Goal: Task Accomplishment & Management: Manage account settings

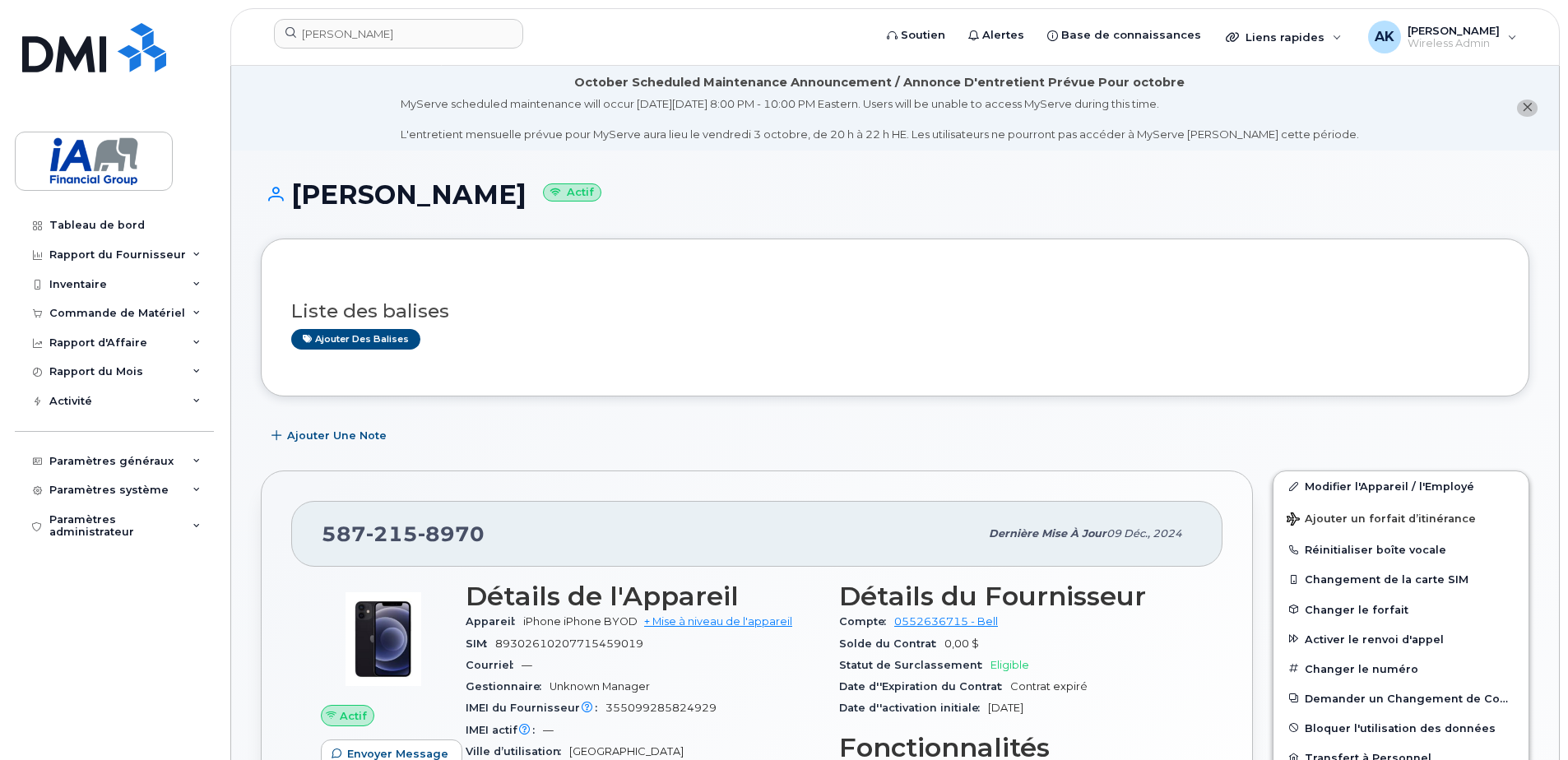
scroll to position [411, 0]
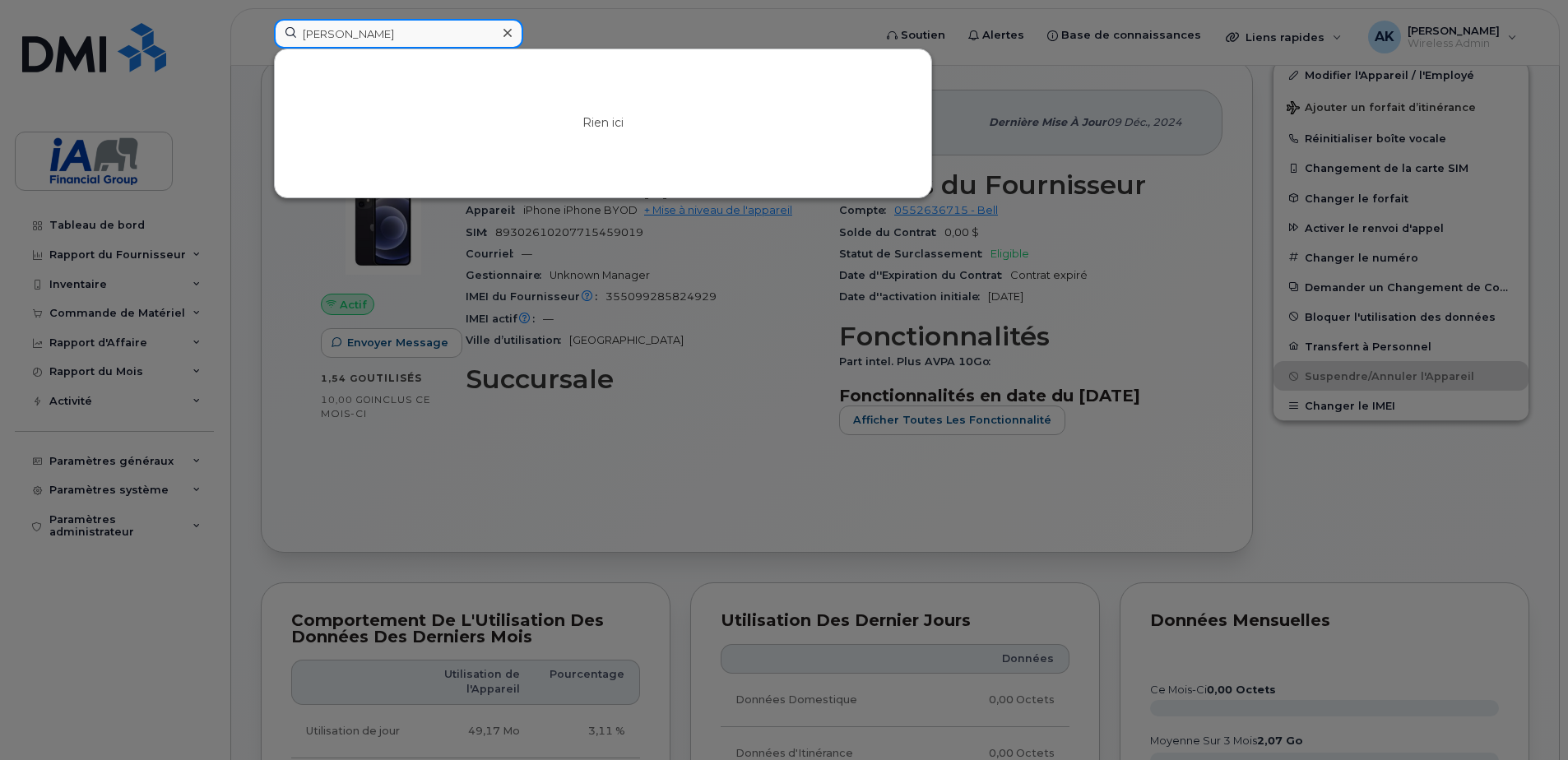
click at [367, 24] on input "Madison Maitland" at bounding box center [398, 34] width 249 height 30
drag, startPoint x: 440, startPoint y: 30, endPoint x: 113, endPoint y: 17, distance: 327.3
click at [261, 19] on div "Madison Maitland Rien ici" at bounding box center [568, 37] width 615 height 36
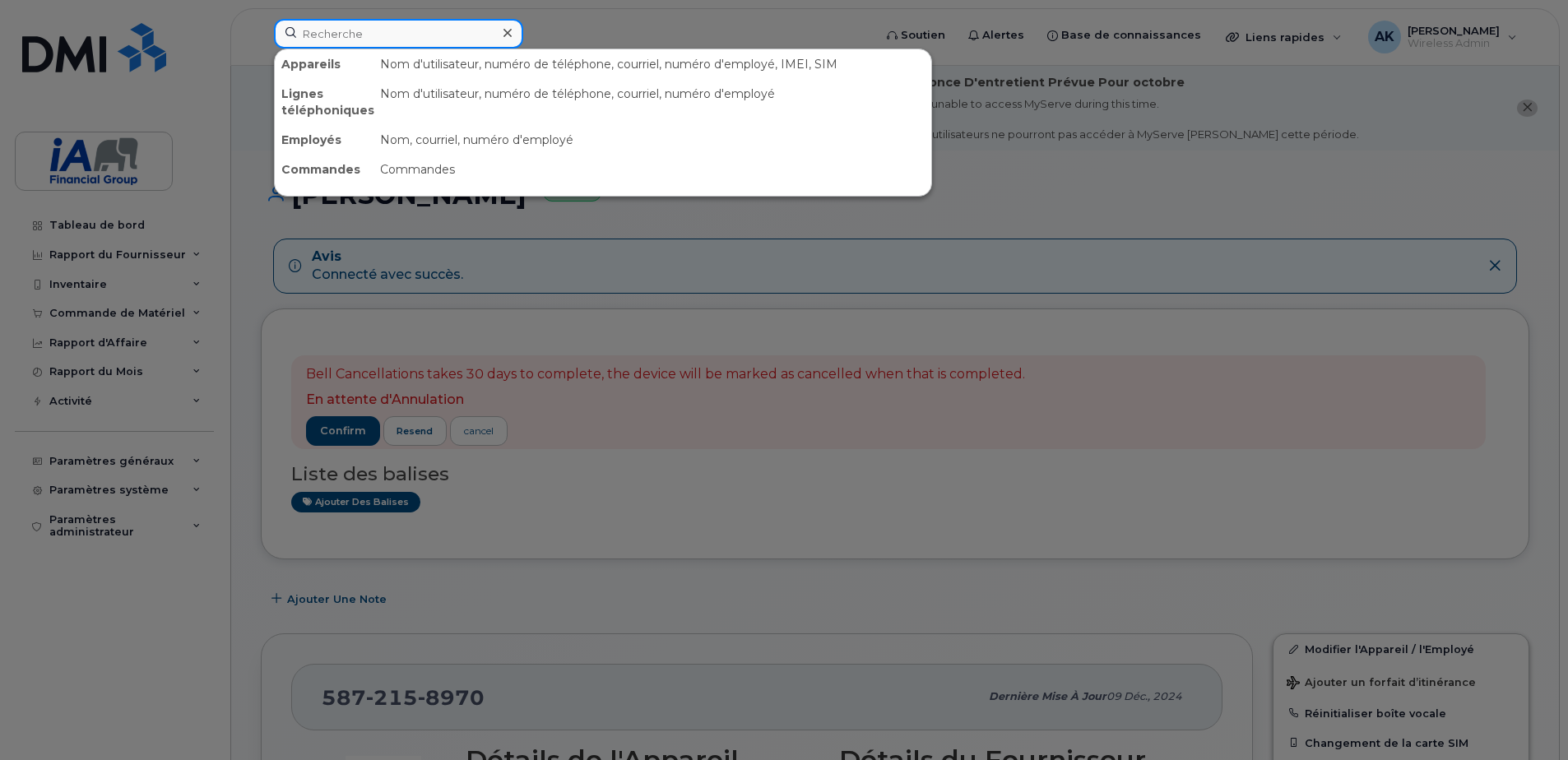
click at [391, 30] on input at bounding box center [398, 34] width 249 height 30
paste input "[PERSON_NAME]"
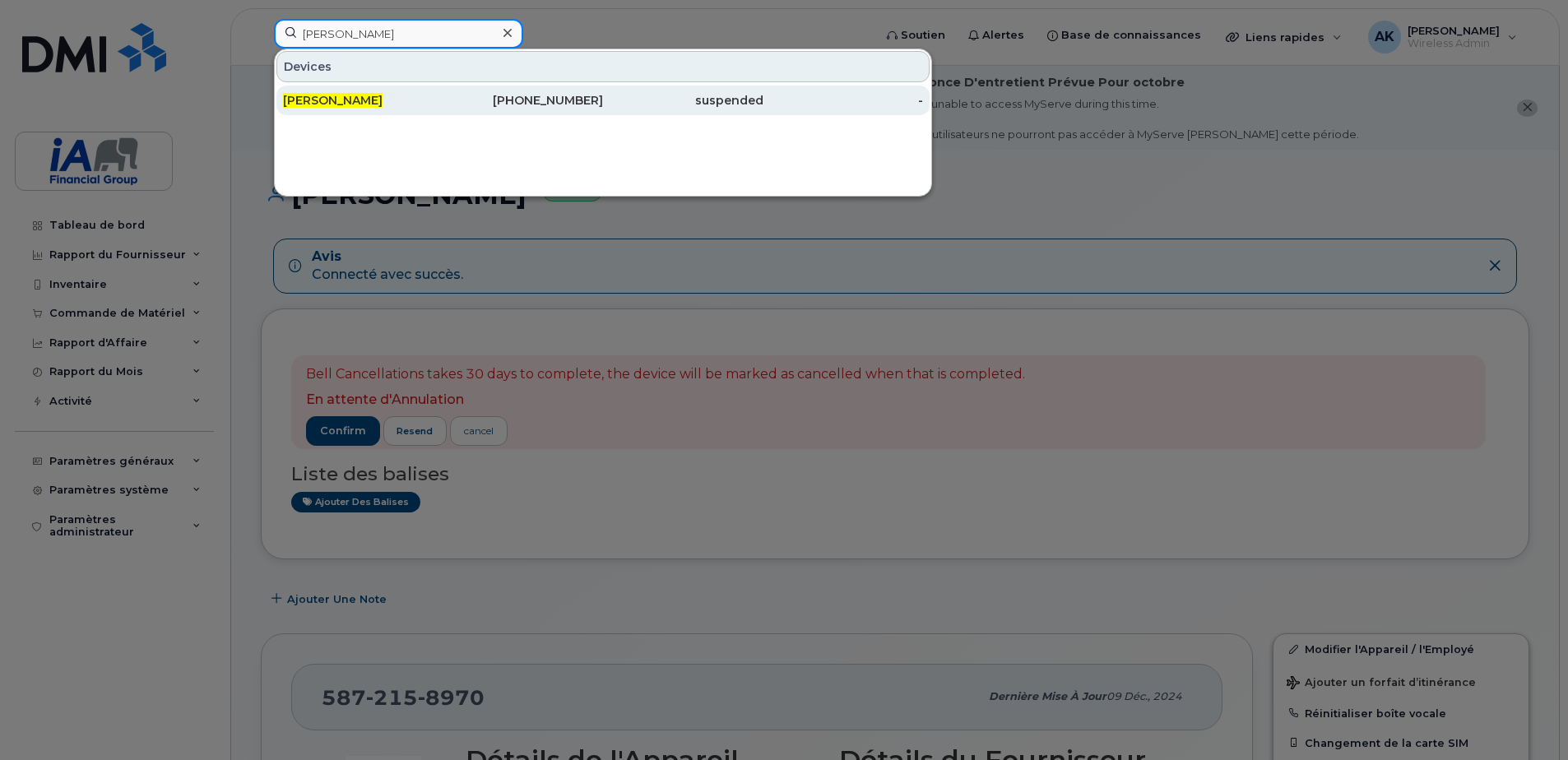
type input "[PERSON_NAME]"
click at [487, 92] on div "[PHONE_NUMBER]" at bounding box center [524, 100] width 160 height 30
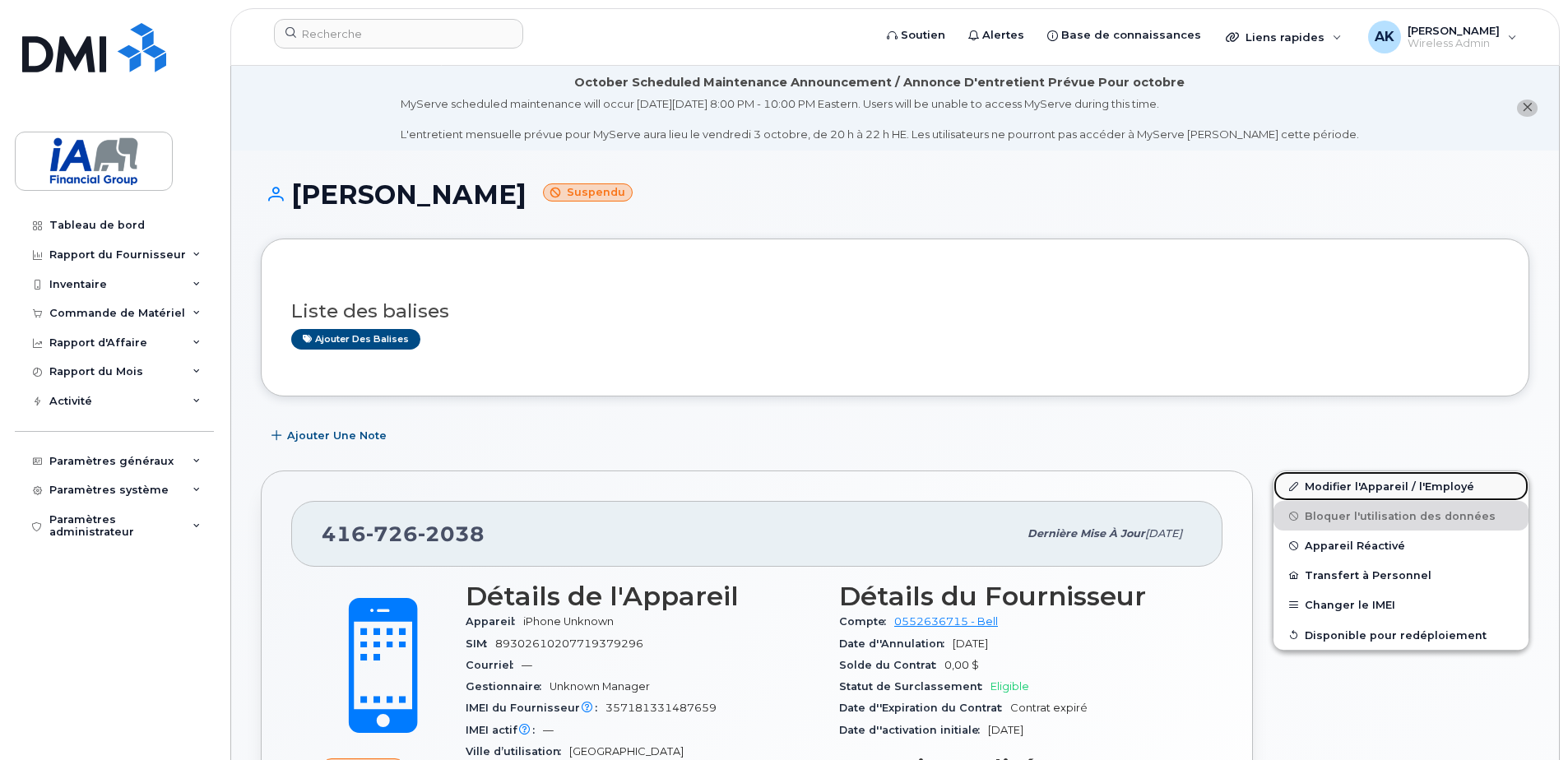
click at [1387, 483] on link "Modifier l'Appareil / l'Employé" at bounding box center [1401, 485] width 255 height 30
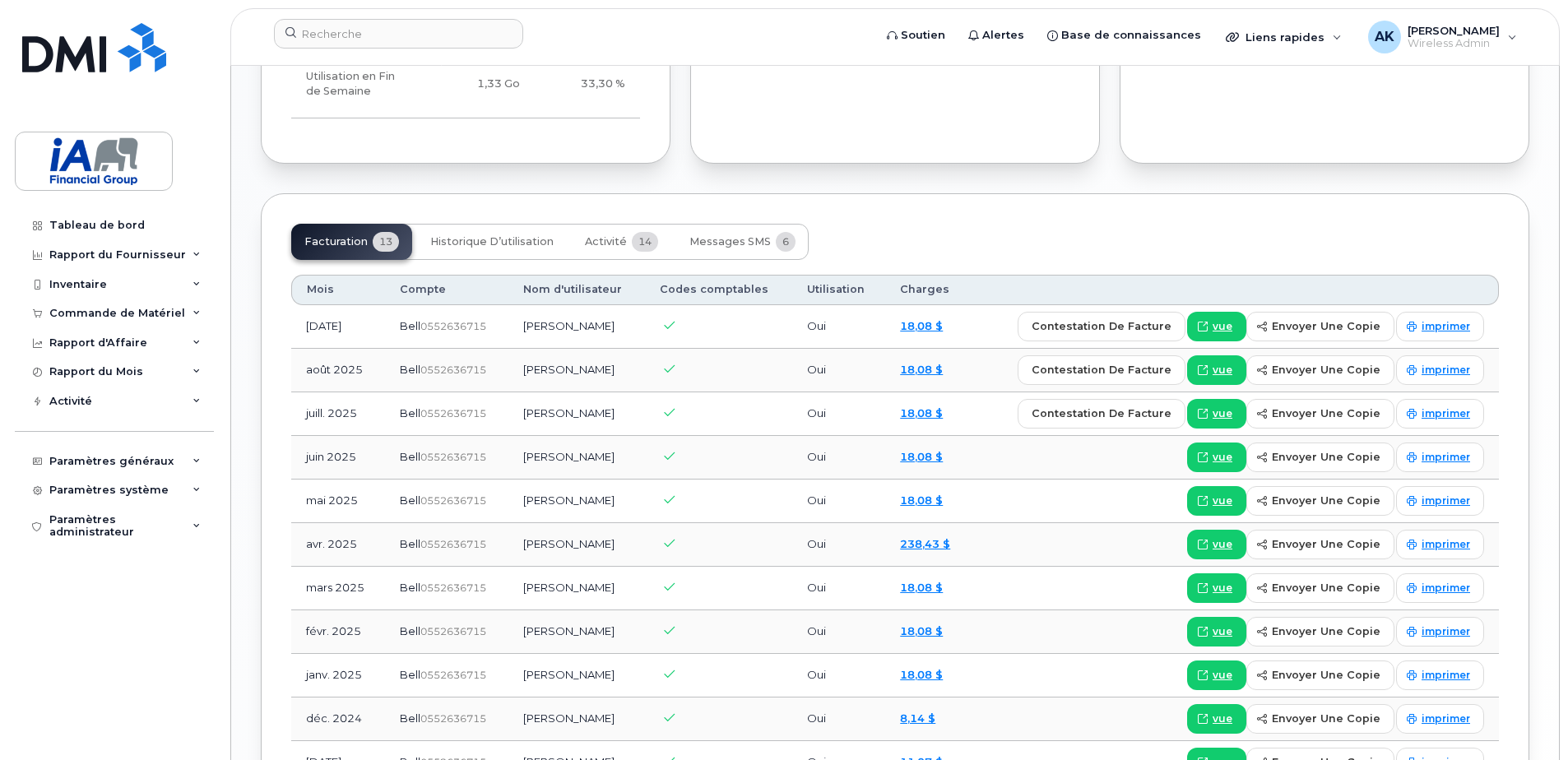
scroll to position [1125, 0]
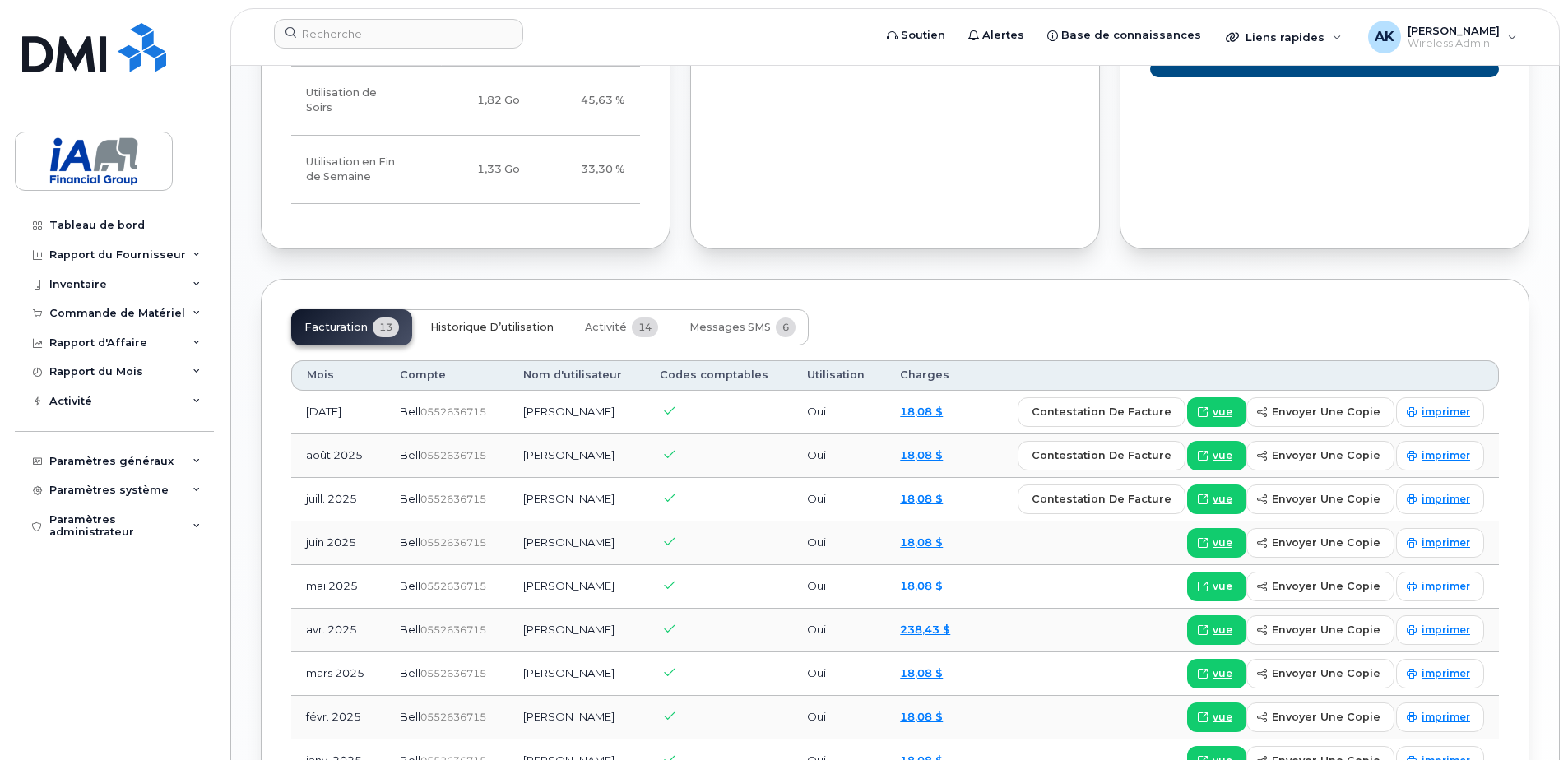
click at [529, 325] on button "Historique d’utilisation" at bounding box center [492, 327] width 150 height 36
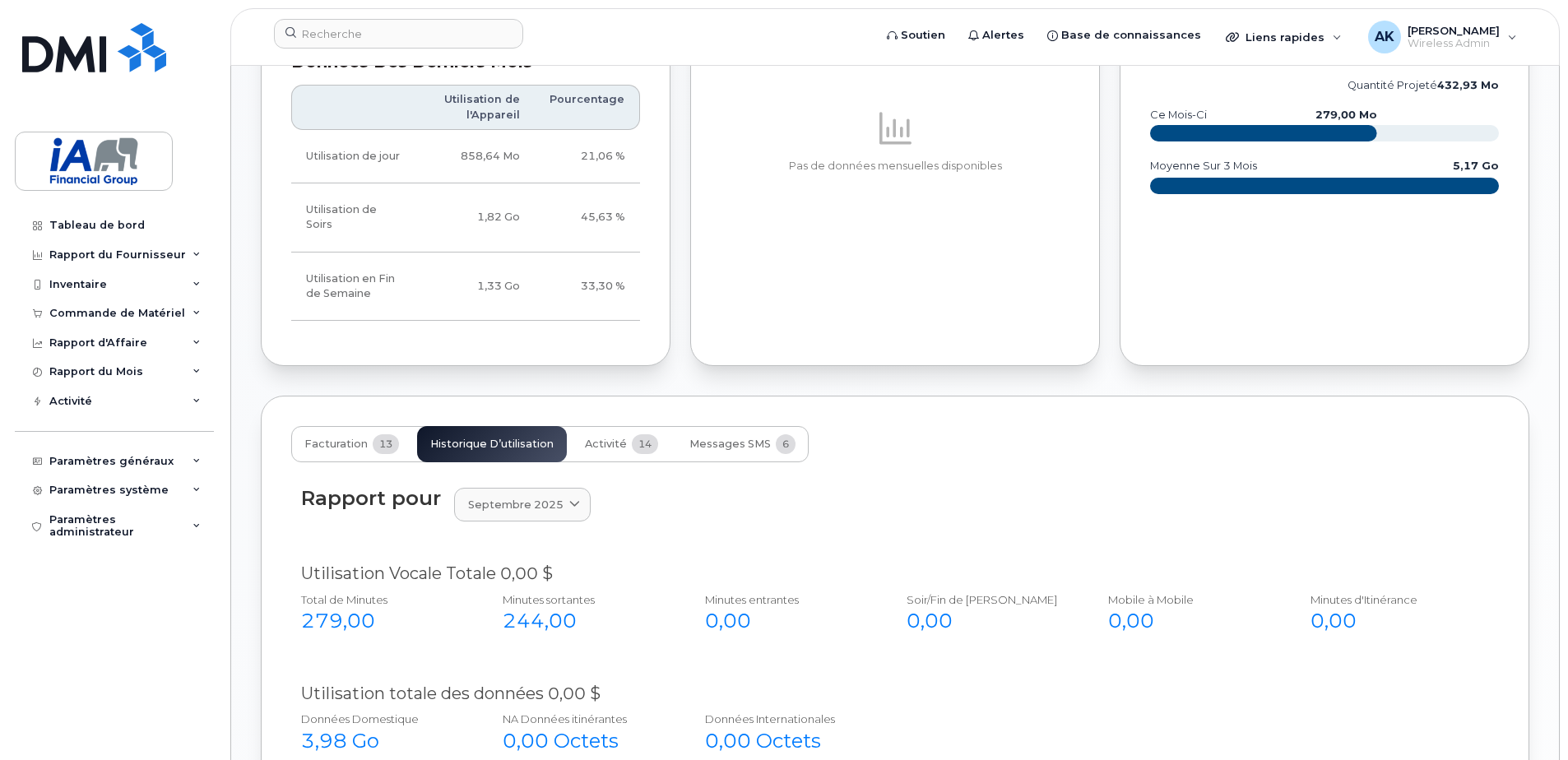
scroll to position [999, 0]
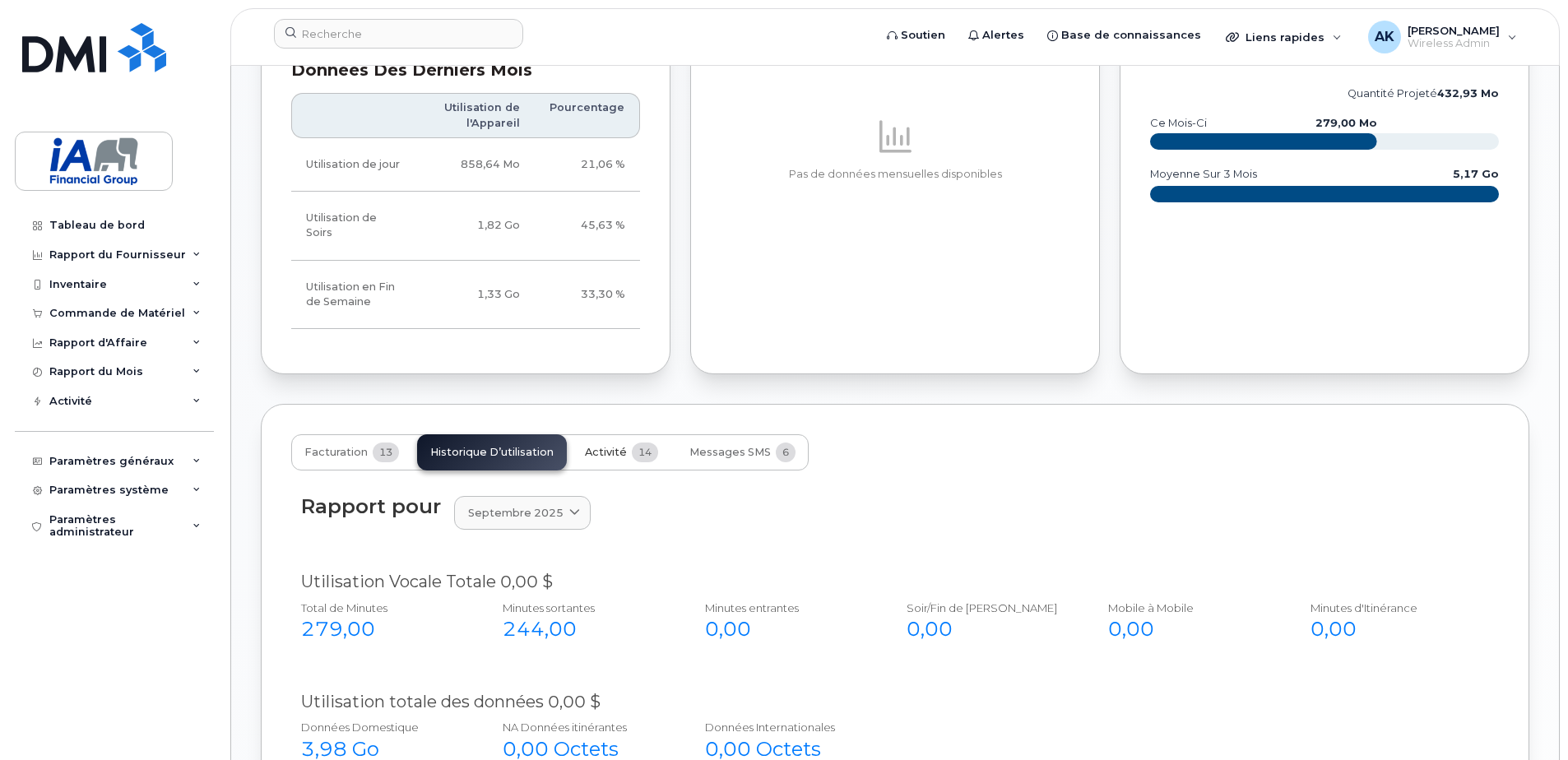
click at [608, 445] on button "Activité 14" at bounding box center [621, 453] width 99 height 36
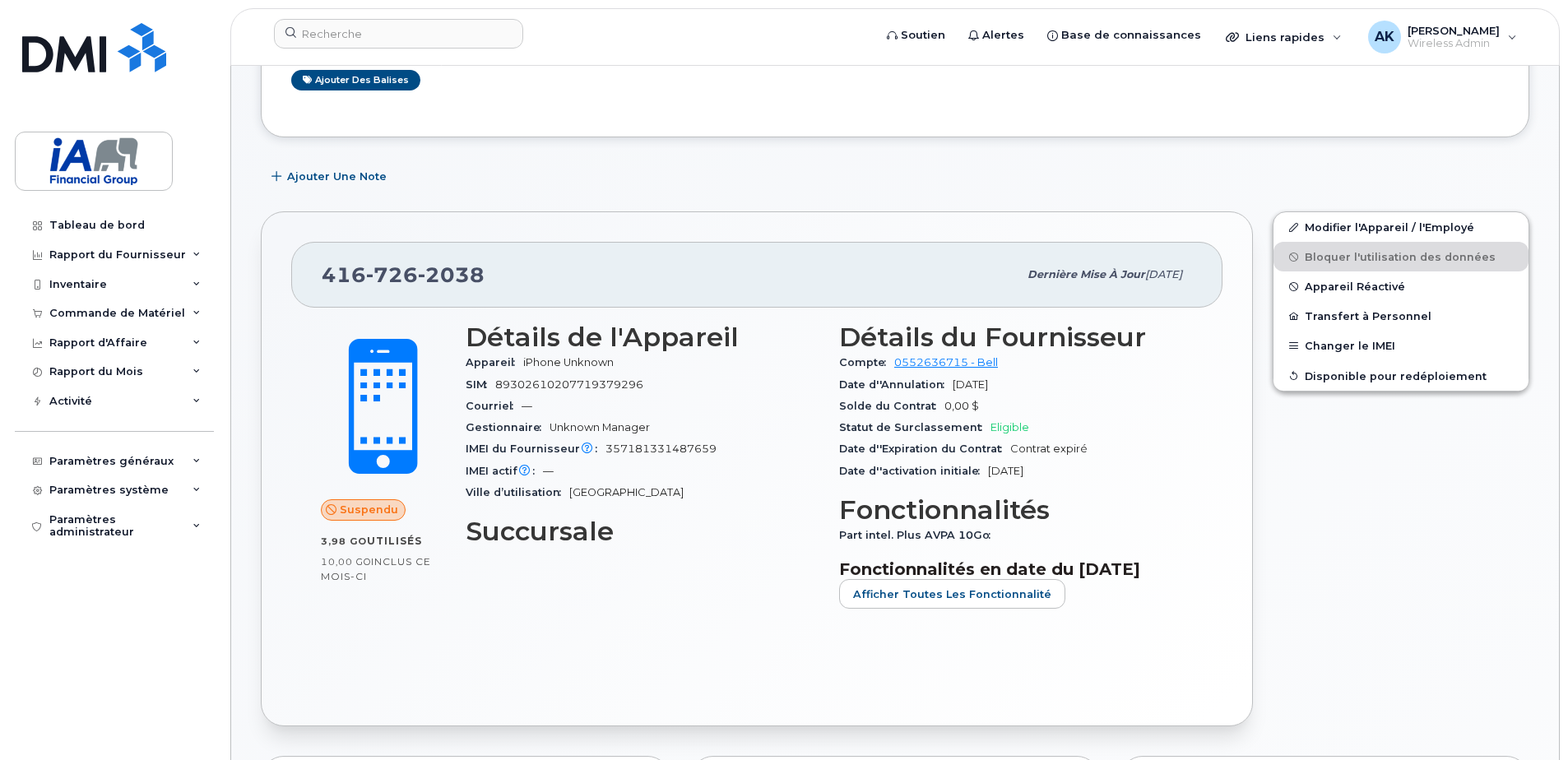
scroll to position [0, 0]
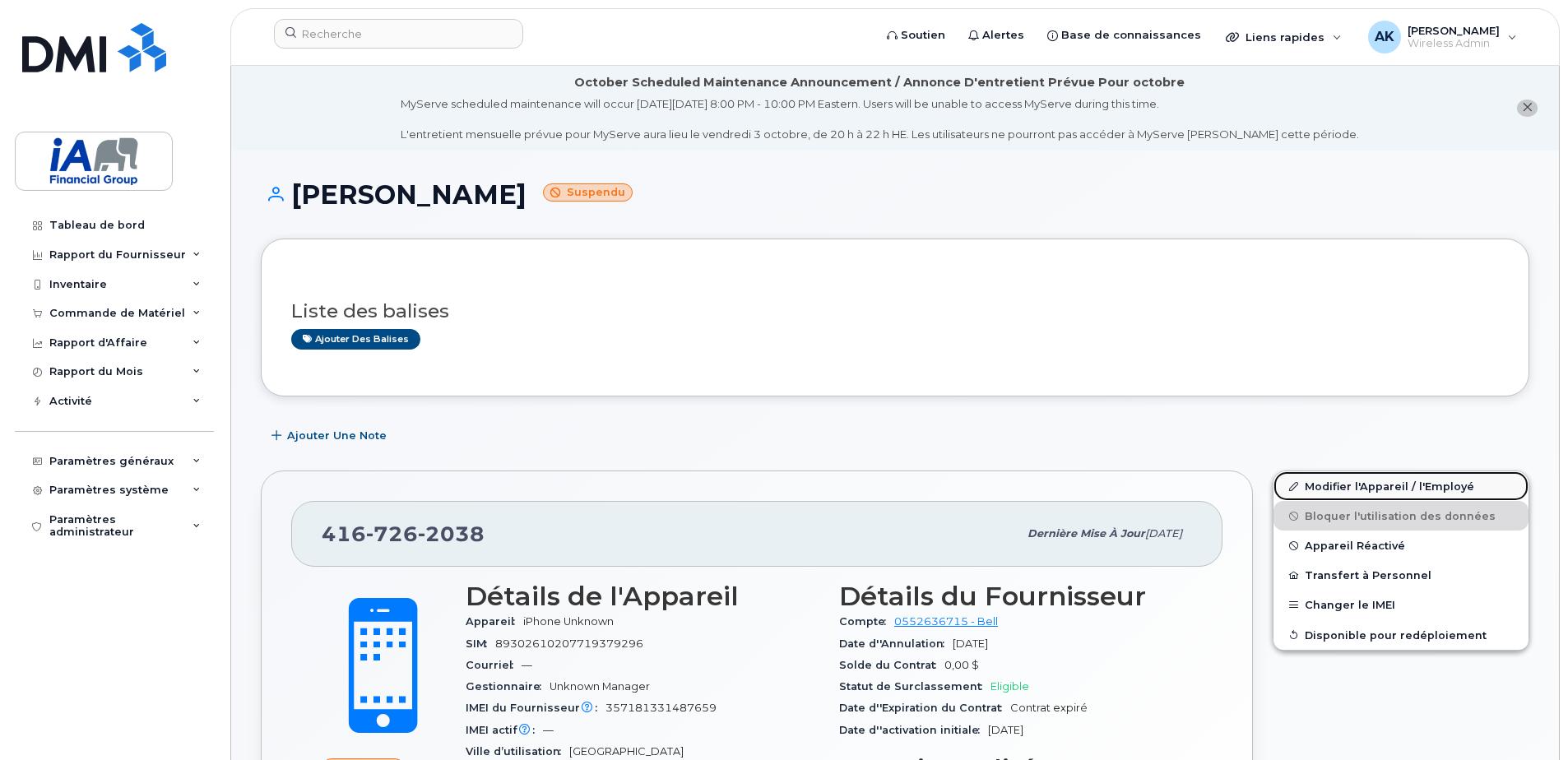
click at [1383, 483] on link "Modifier l'Appareil / l'Employé" at bounding box center [1401, 485] width 255 height 30
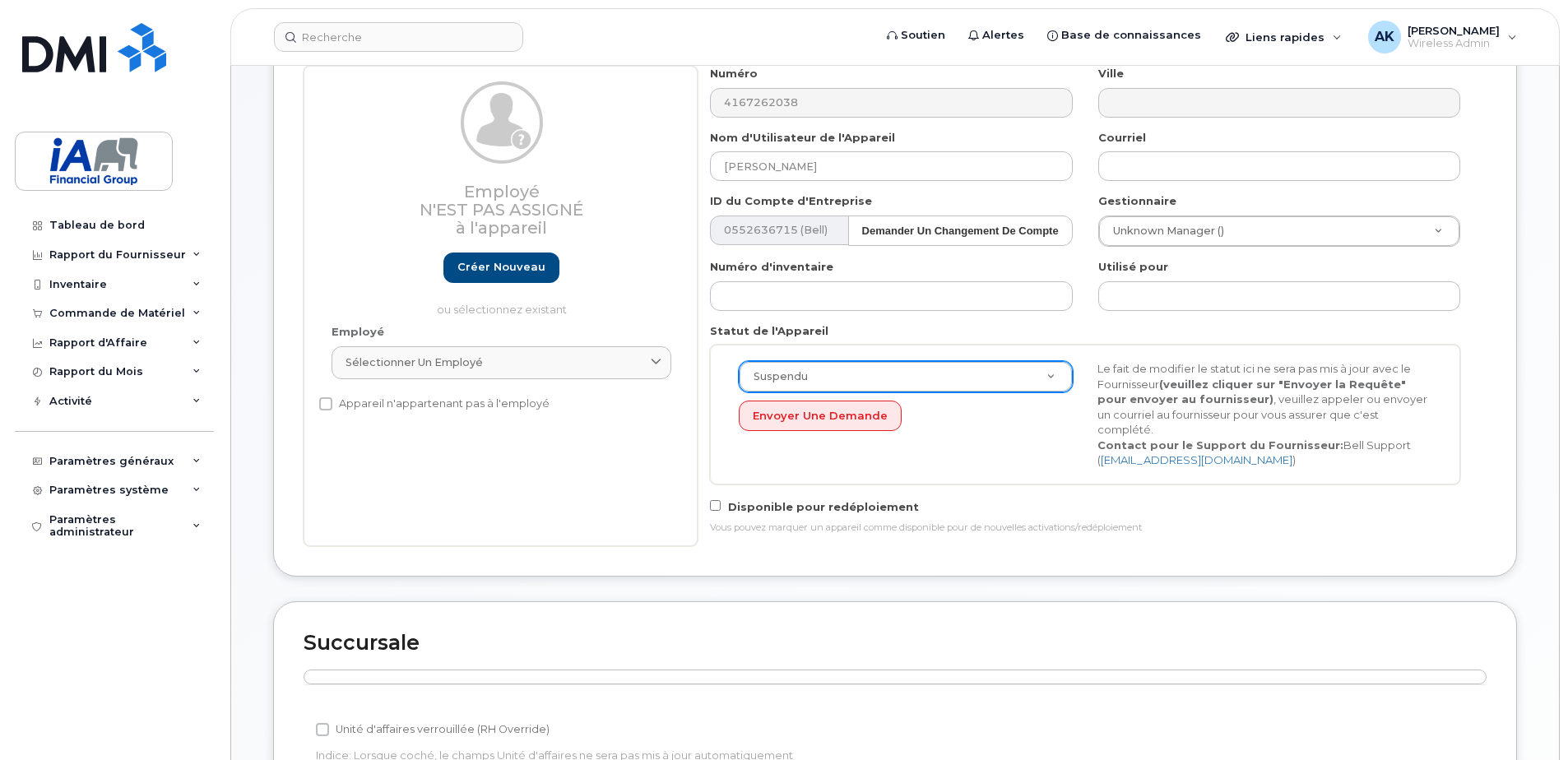
scroll to position [246, 0]
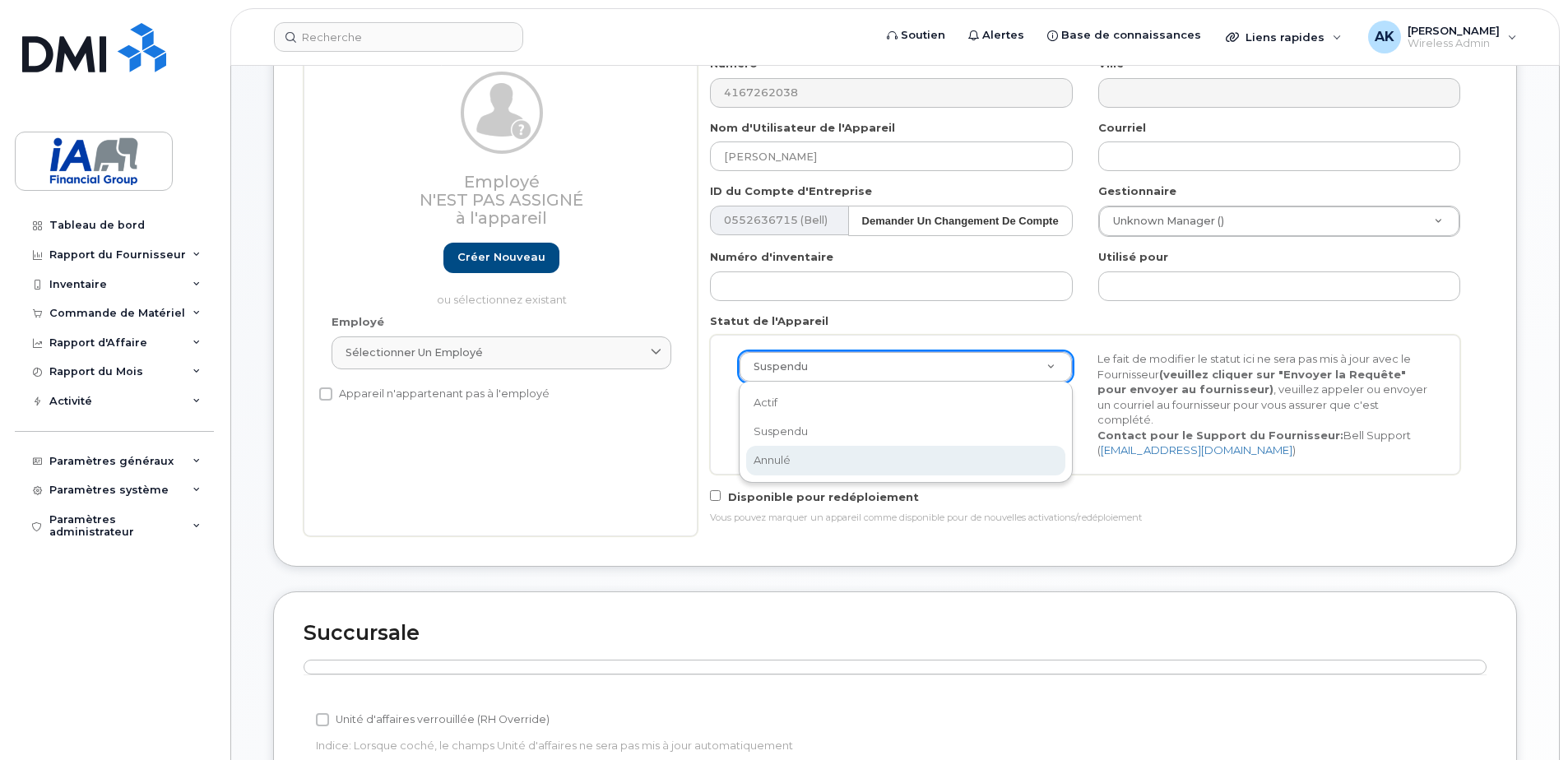
click at [811, 479] on div "Actif Suspendu Annulé" at bounding box center [905, 432] width 334 height 101
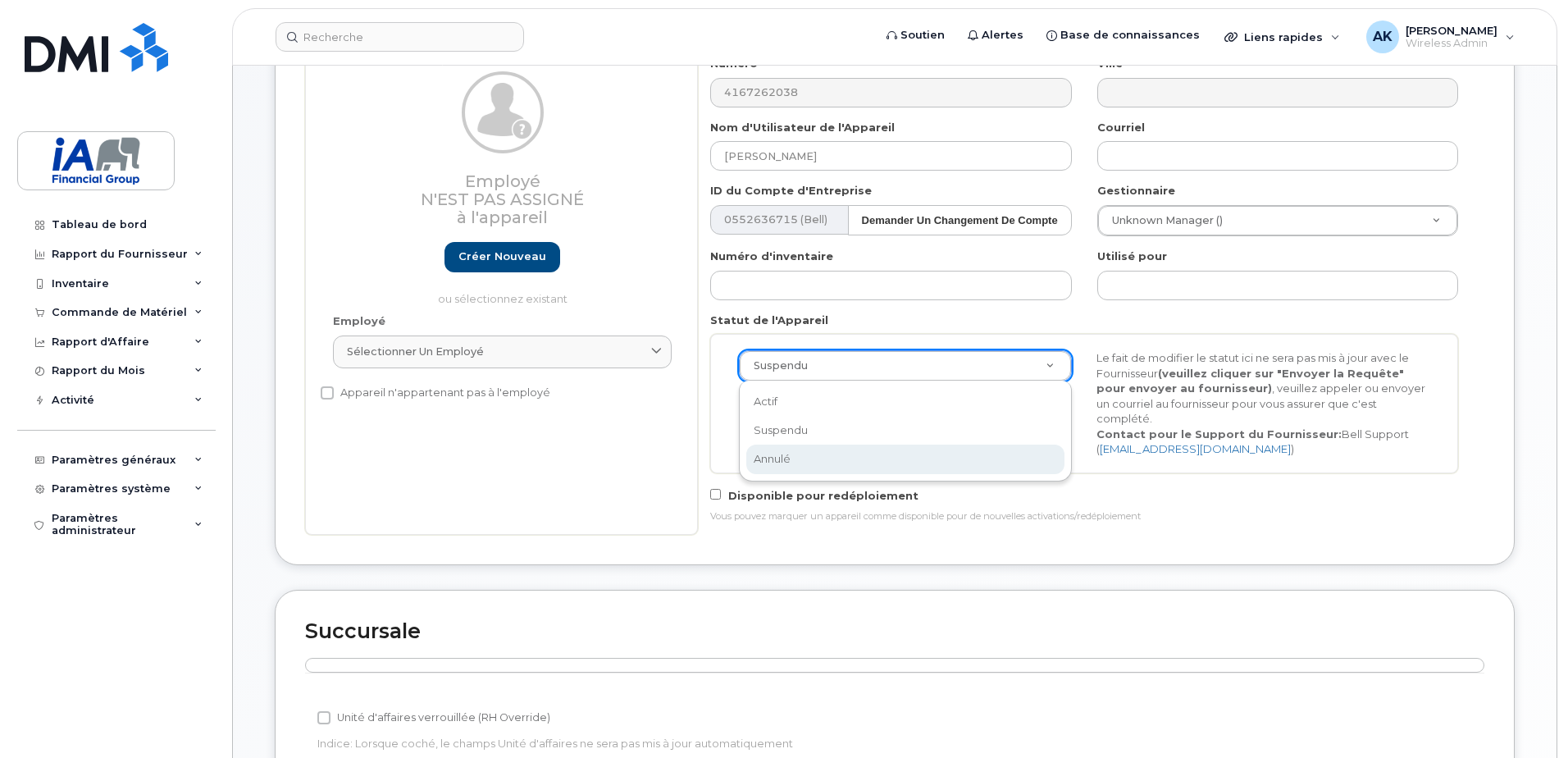
scroll to position [0, 5]
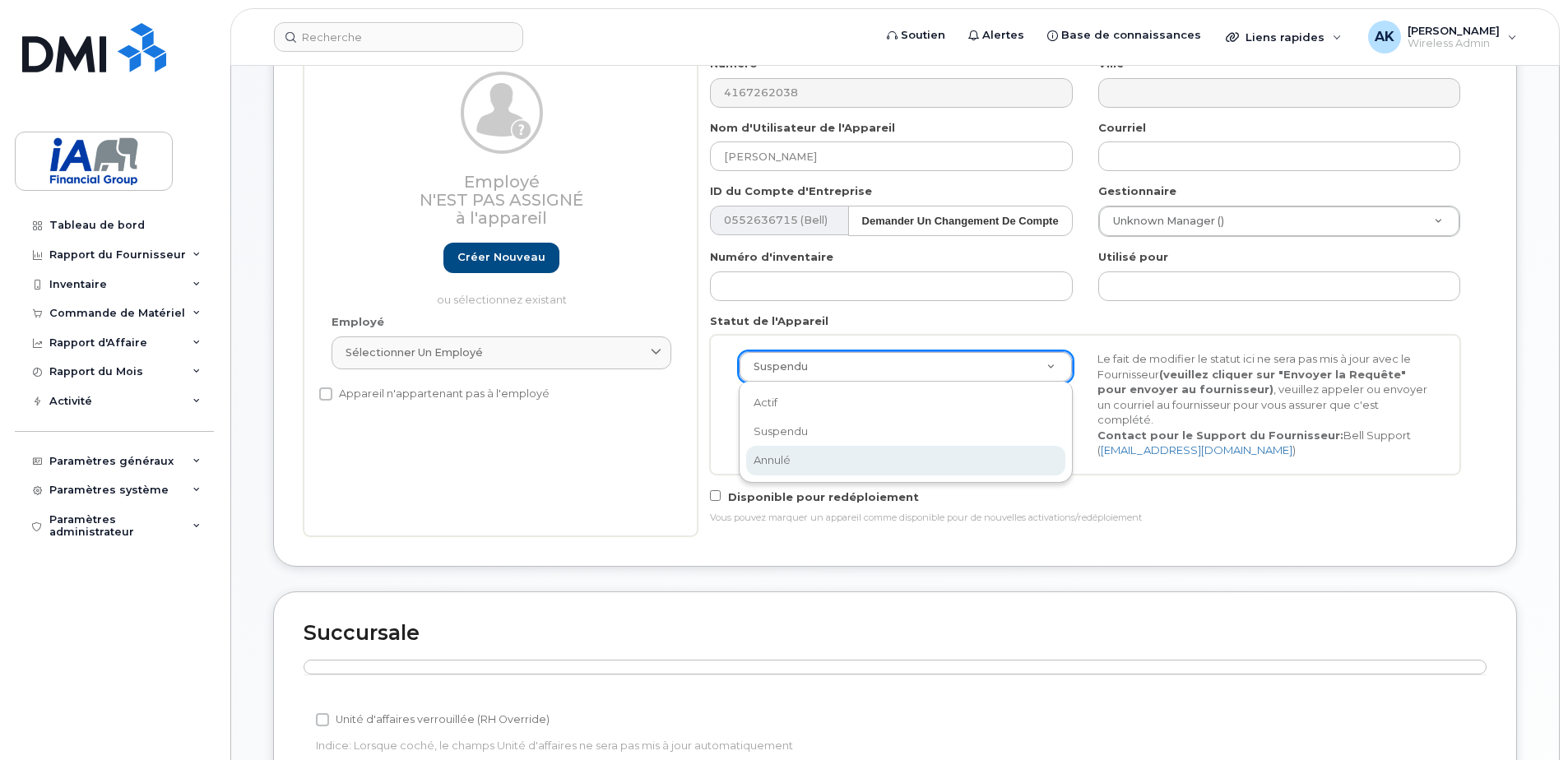
select select "cancelled"
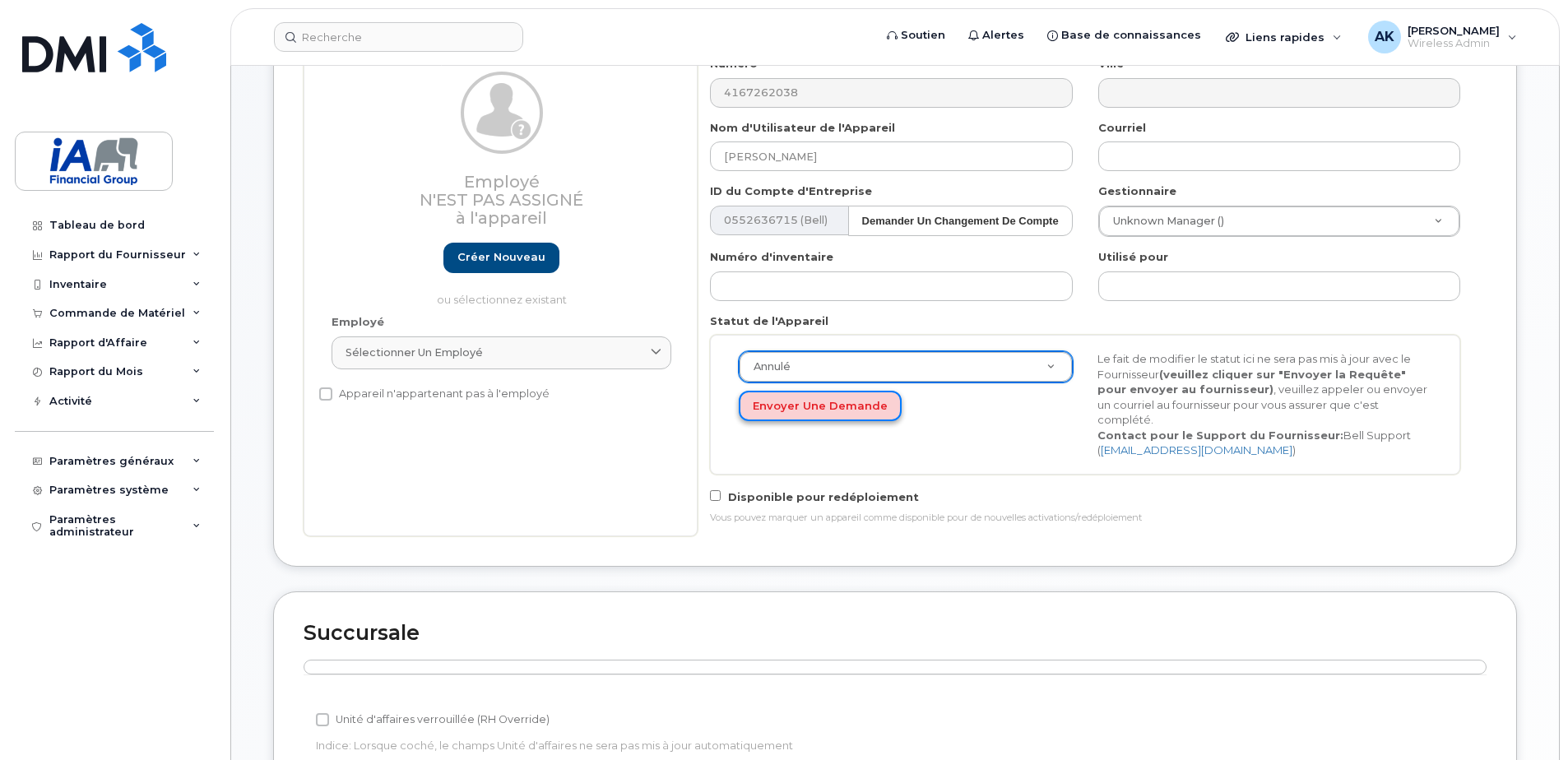
click at [823, 406] on button "Envoyer une Demande" at bounding box center [819, 405] width 163 height 30
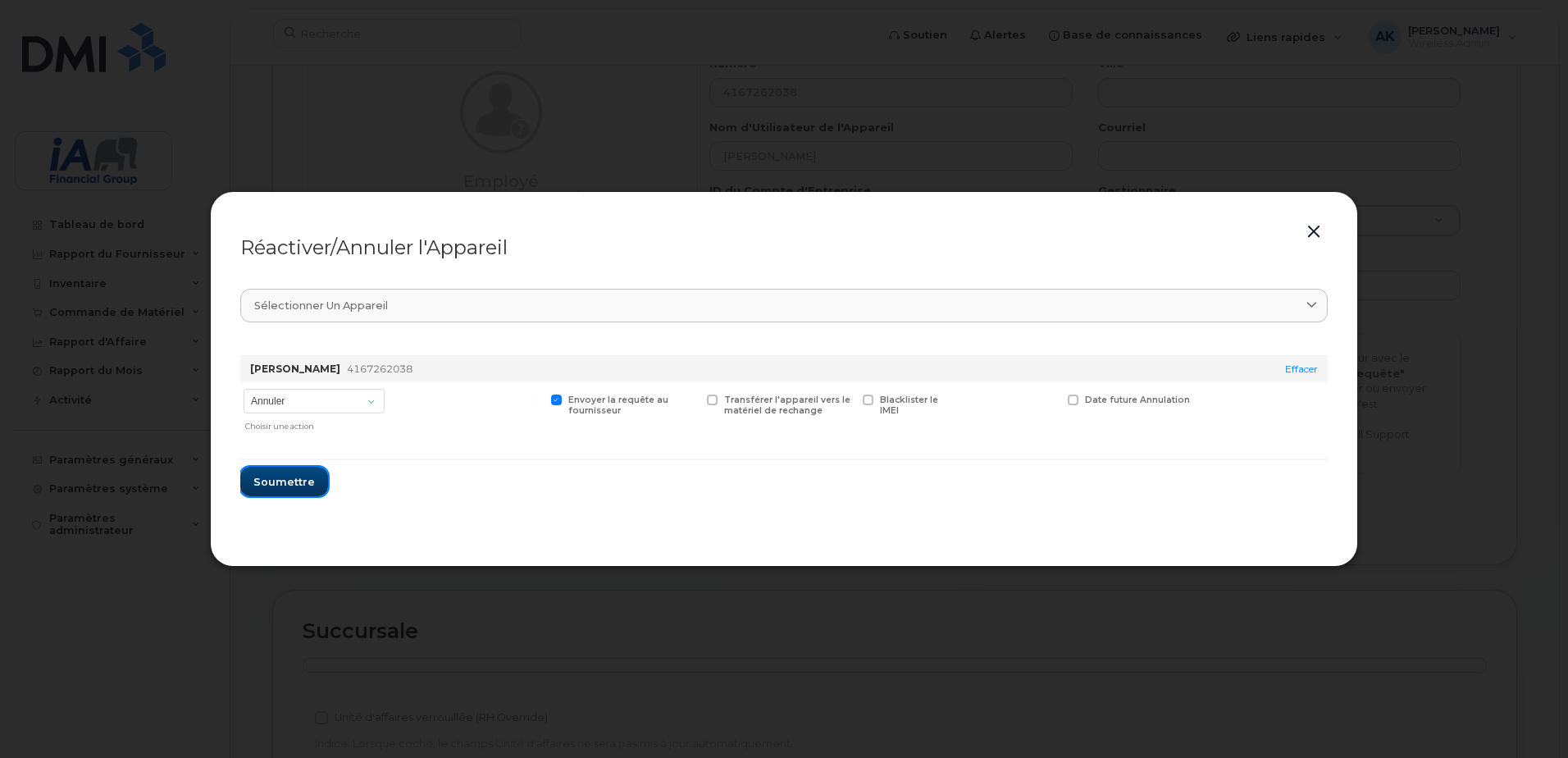
click at [313, 496] on button "Soumettre" at bounding box center [284, 481] width 88 height 30
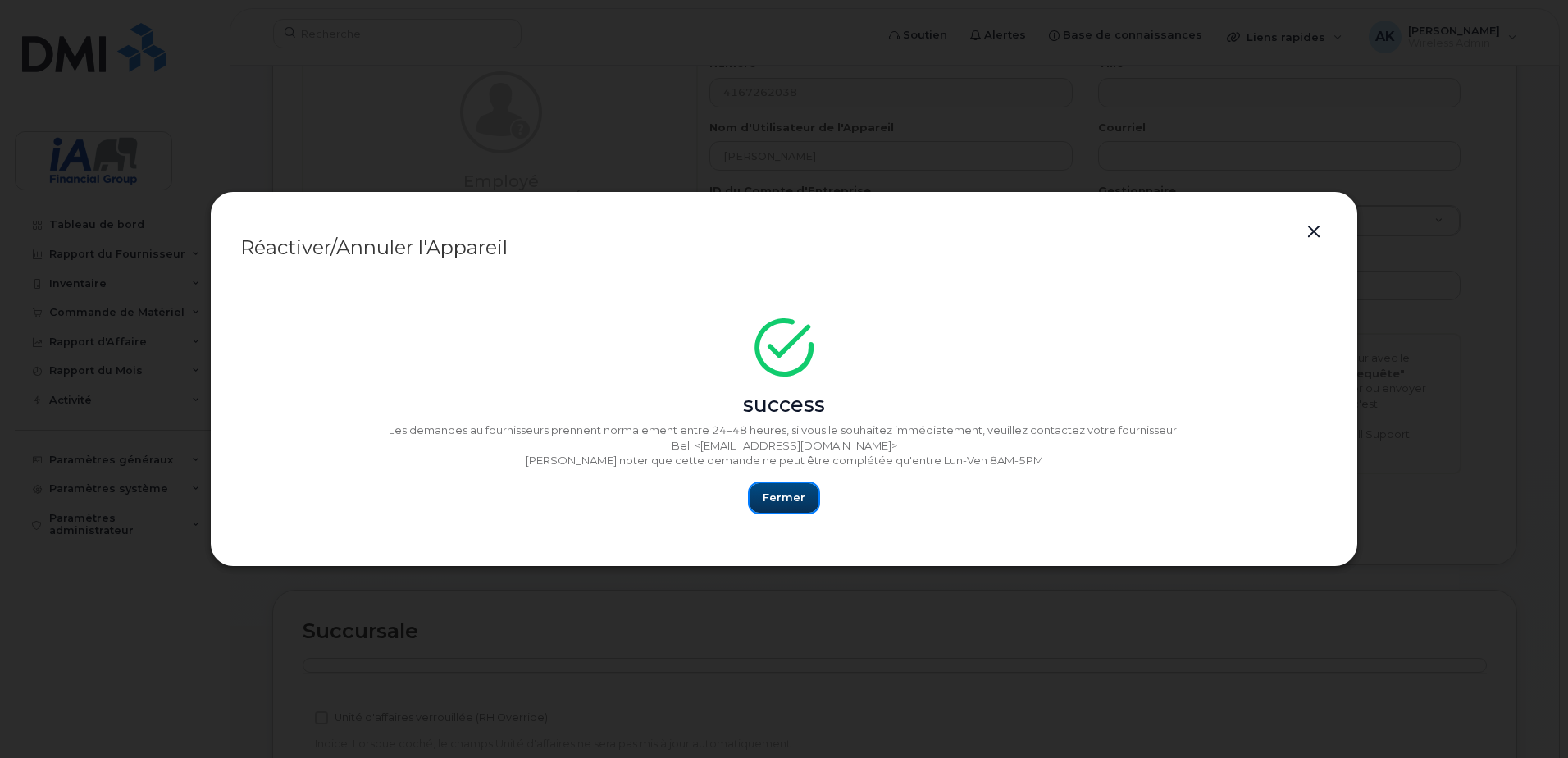
drag, startPoint x: 770, startPoint y: 495, endPoint x: 649, endPoint y: 520, distance: 123.6
click at [770, 495] on span "Fermer" at bounding box center [783, 497] width 43 height 15
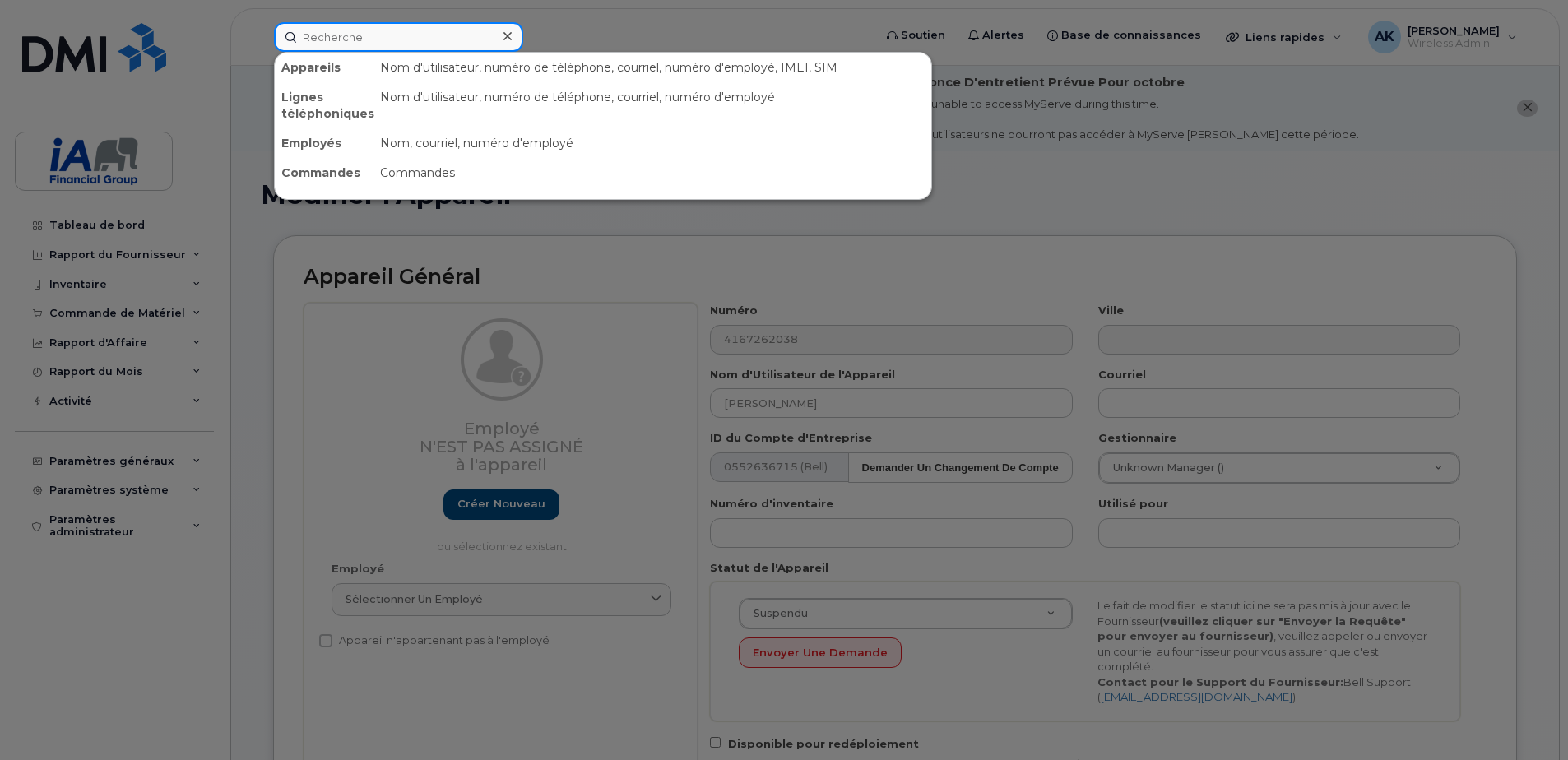
click at [412, 37] on input at bounding box center [398, 36] width 249 height 30
paste input "[PERSON_NAME]"
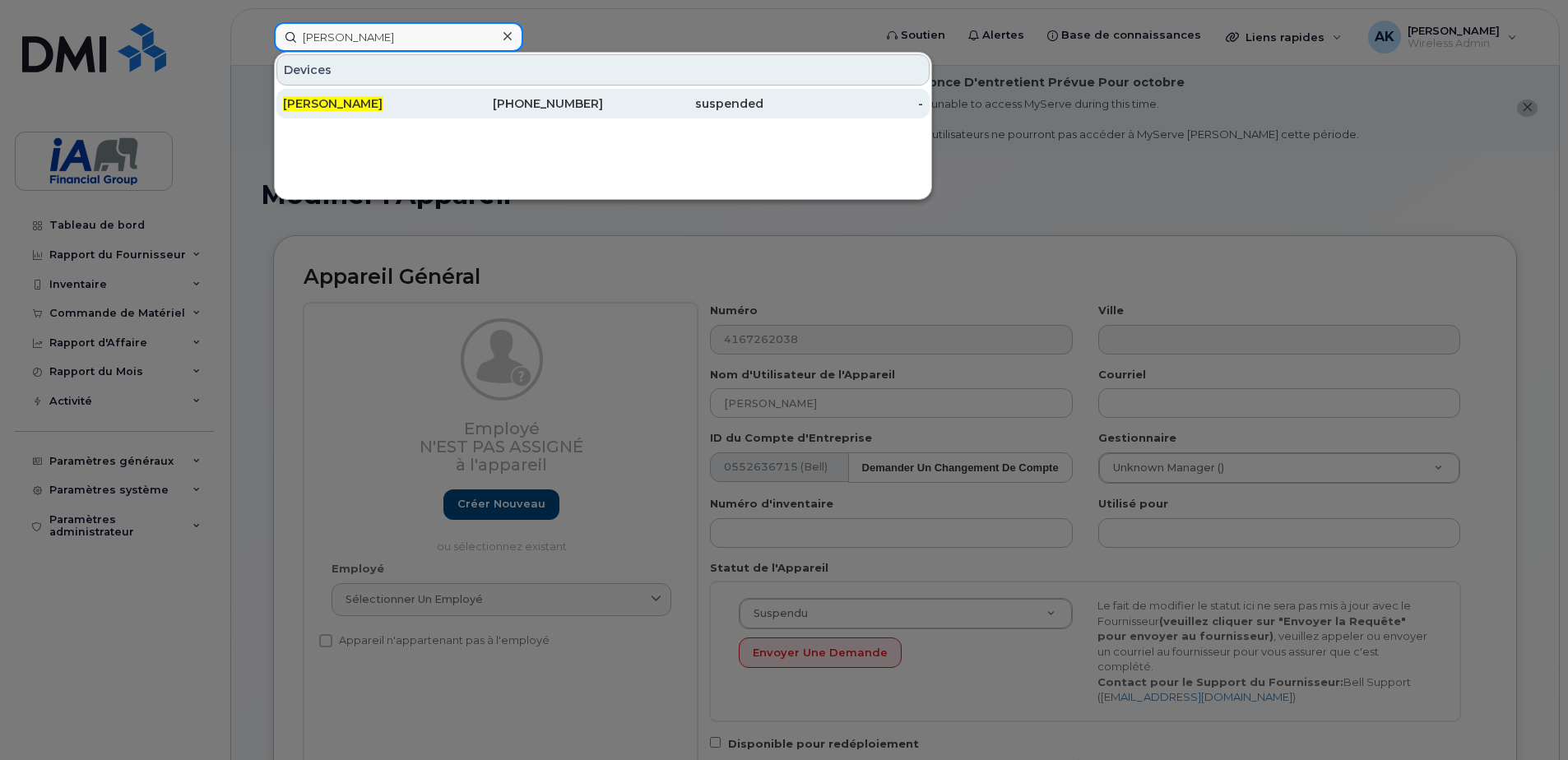
type input "[PERSON_NAME]"
click at [436, 101] on div "[PERSON_NAME]" at bounding box center [363, 104] width 160 height 16
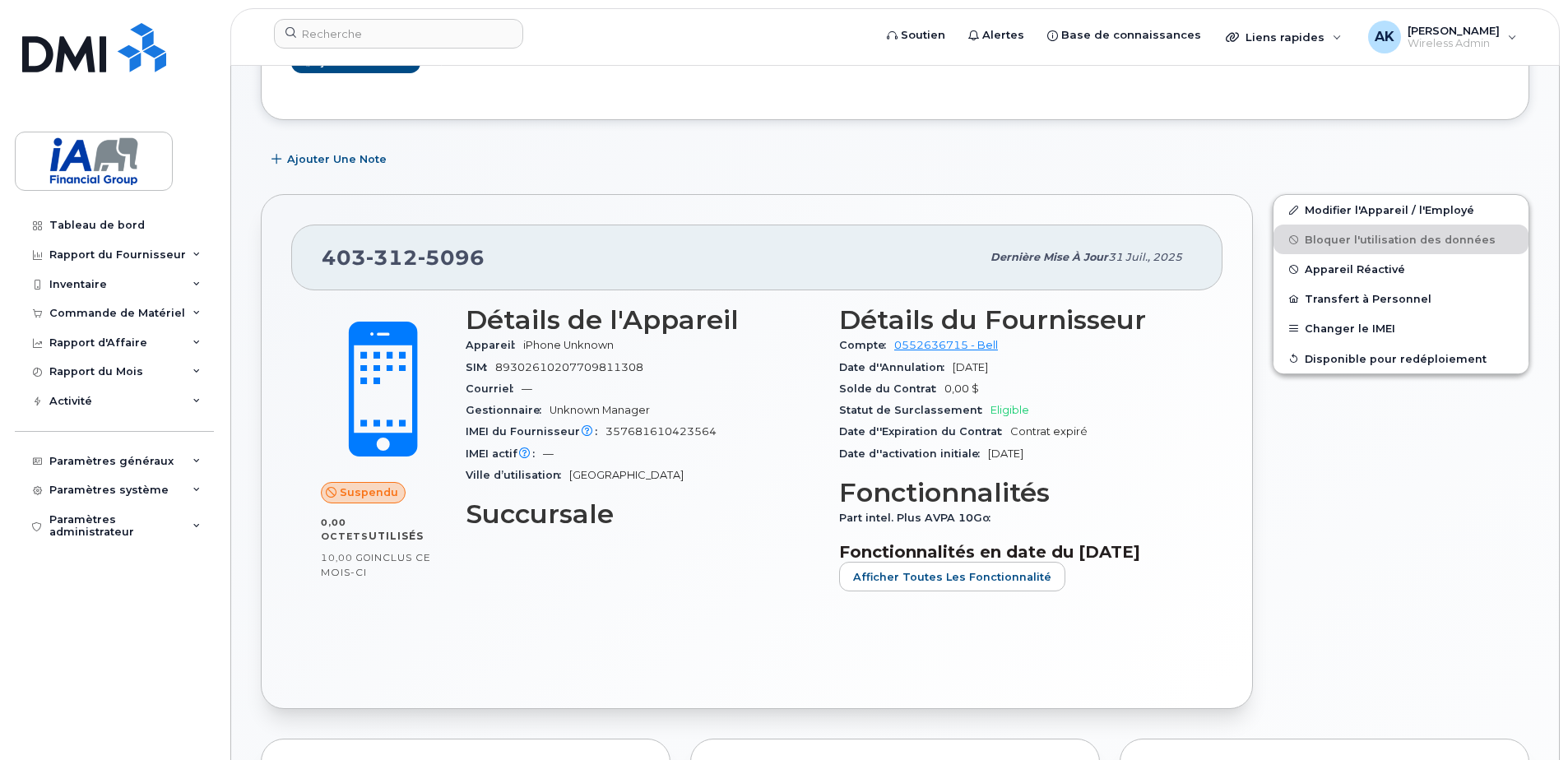
scroll to position [246, 0]
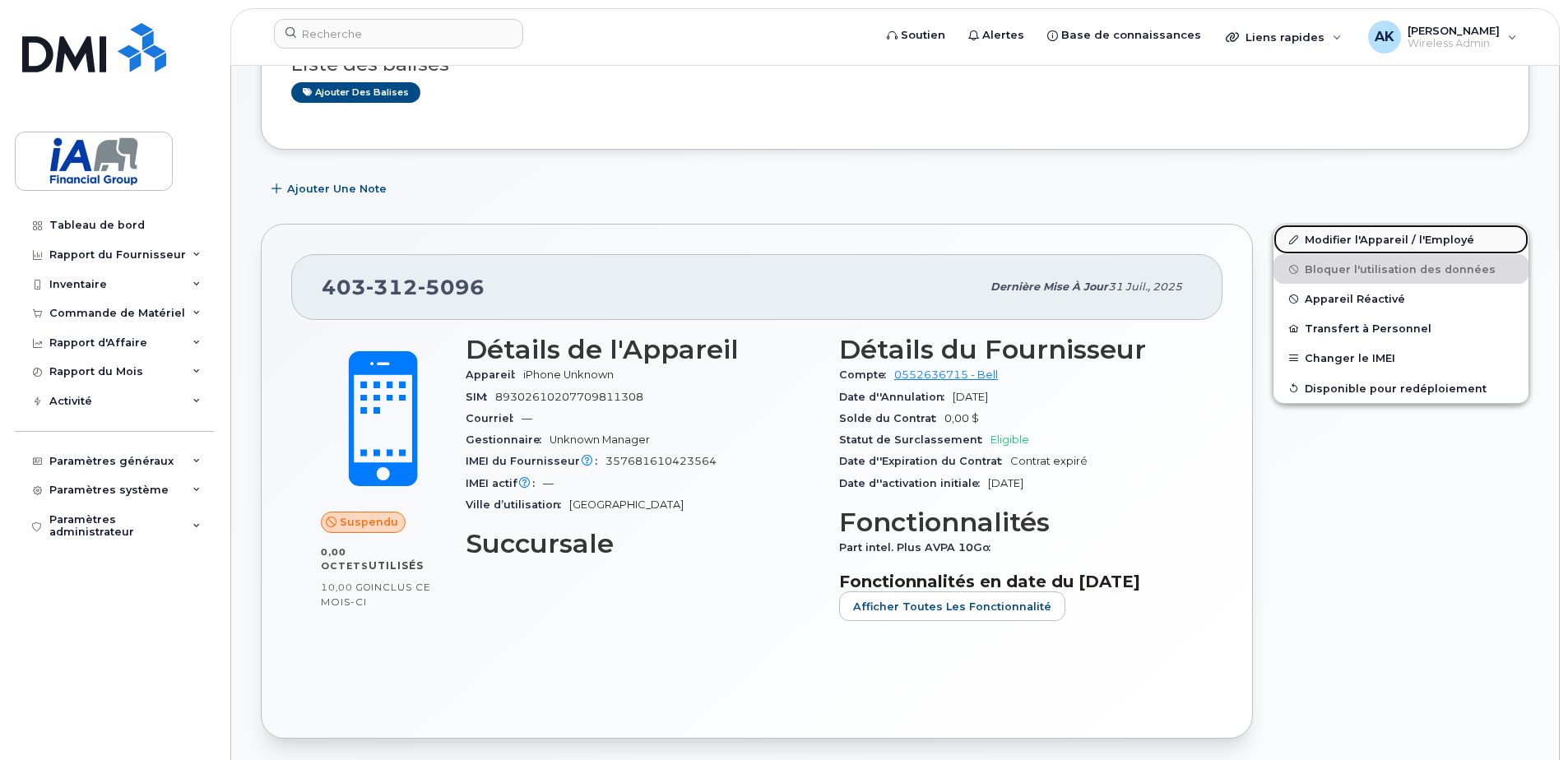
click at [1349, 246] on link "Modifier l'Appareil / l'Employé" at bounding box center [1401, 239] width 255 height 30
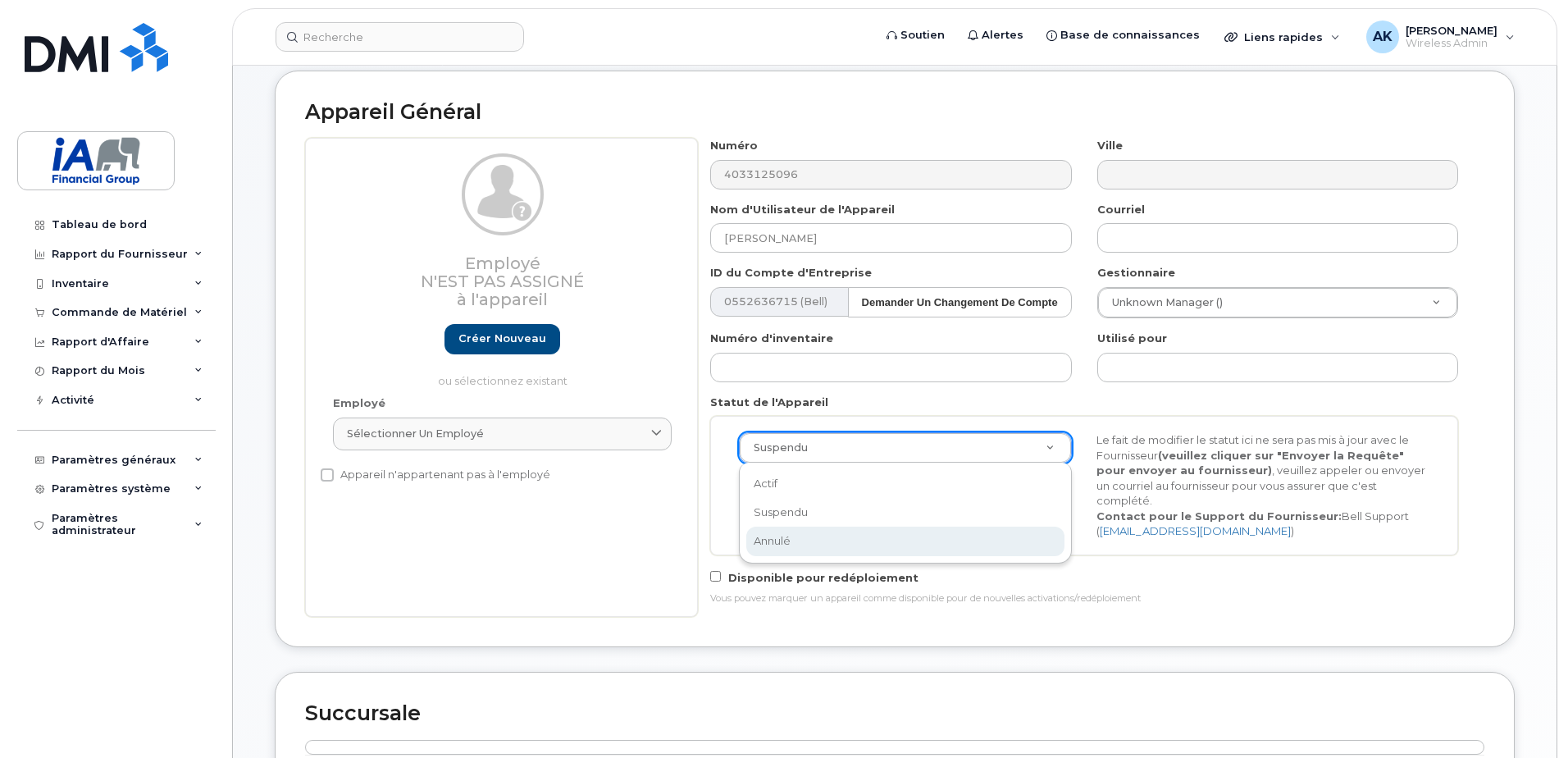
scroll to position [0, 5]
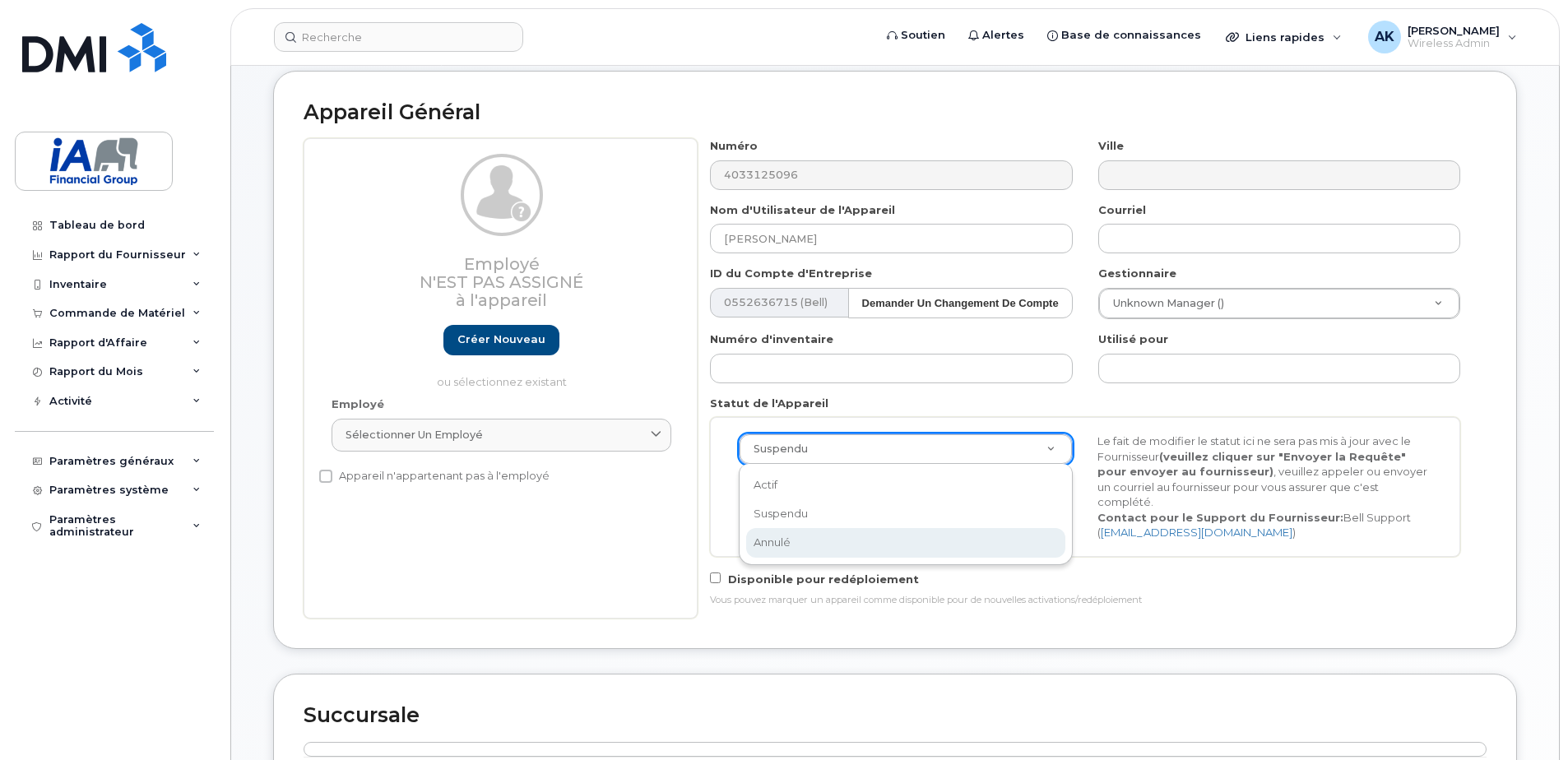
select select "cancelled"
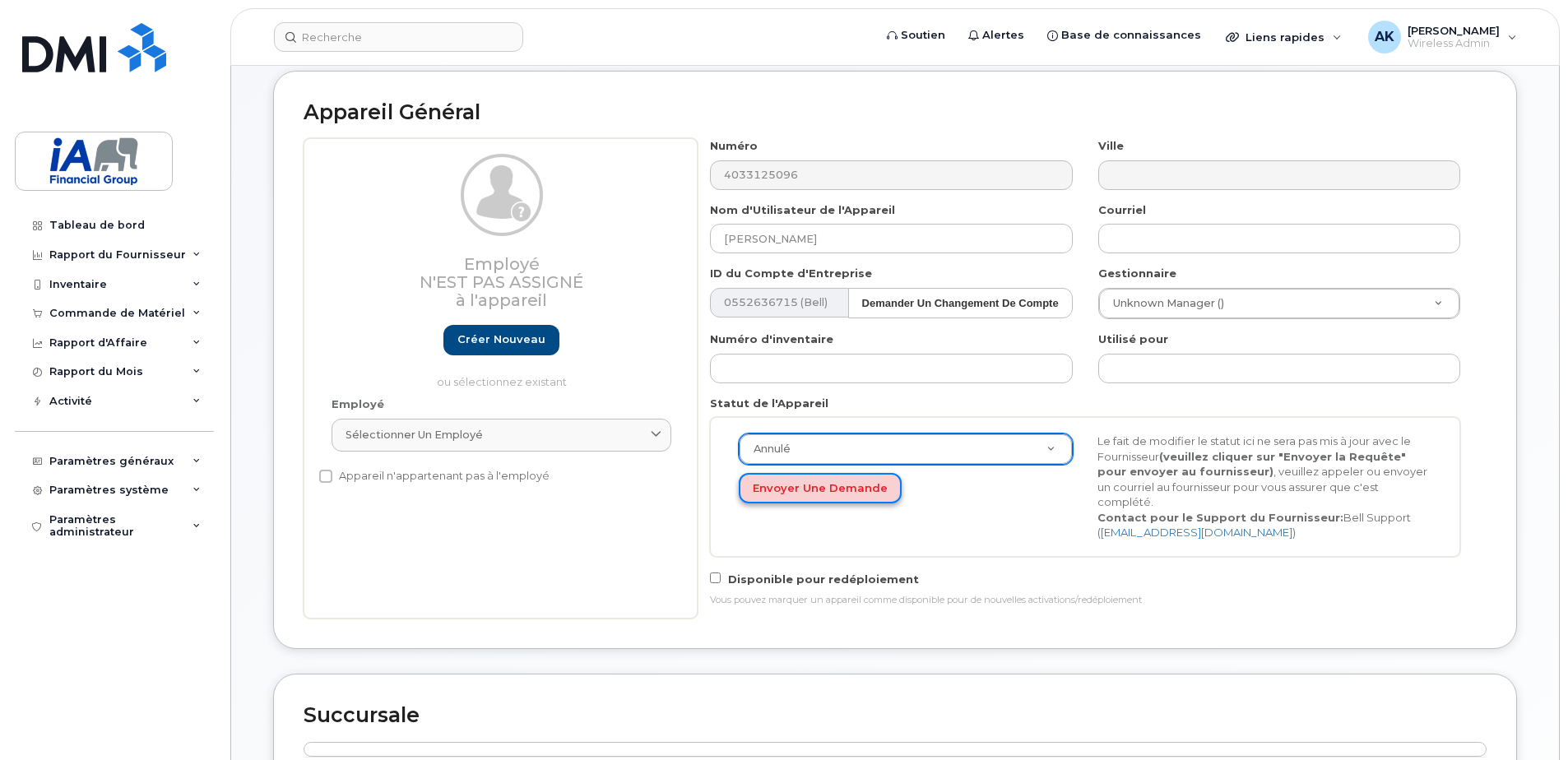
click at [823, 479] on button "Envoyer une Demande" at bounding box center [819, 487] width 163 height 30
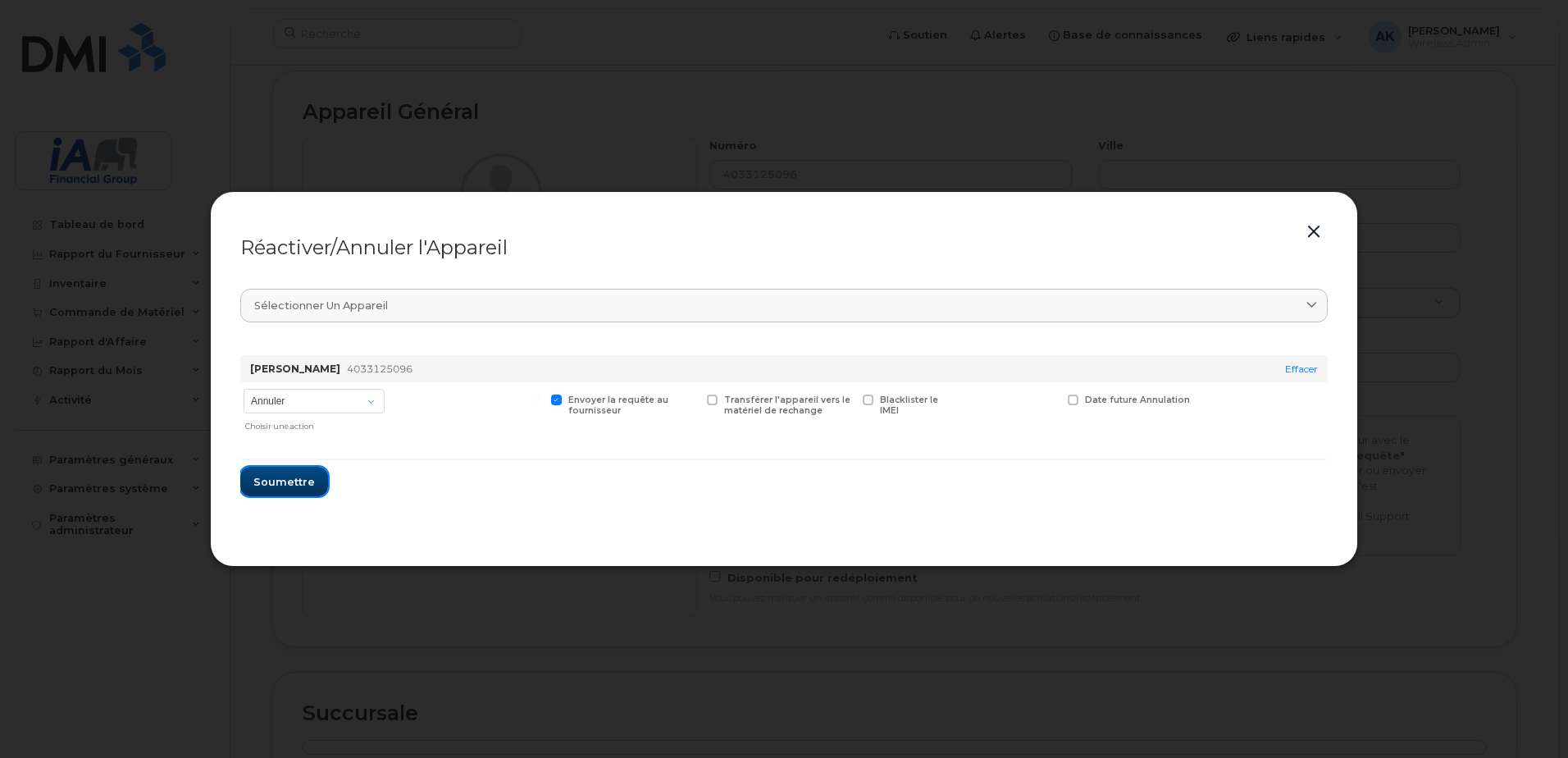
click at [251, 473] on button "Soumettre" at bounding box center [284, 481] width 88 height 30
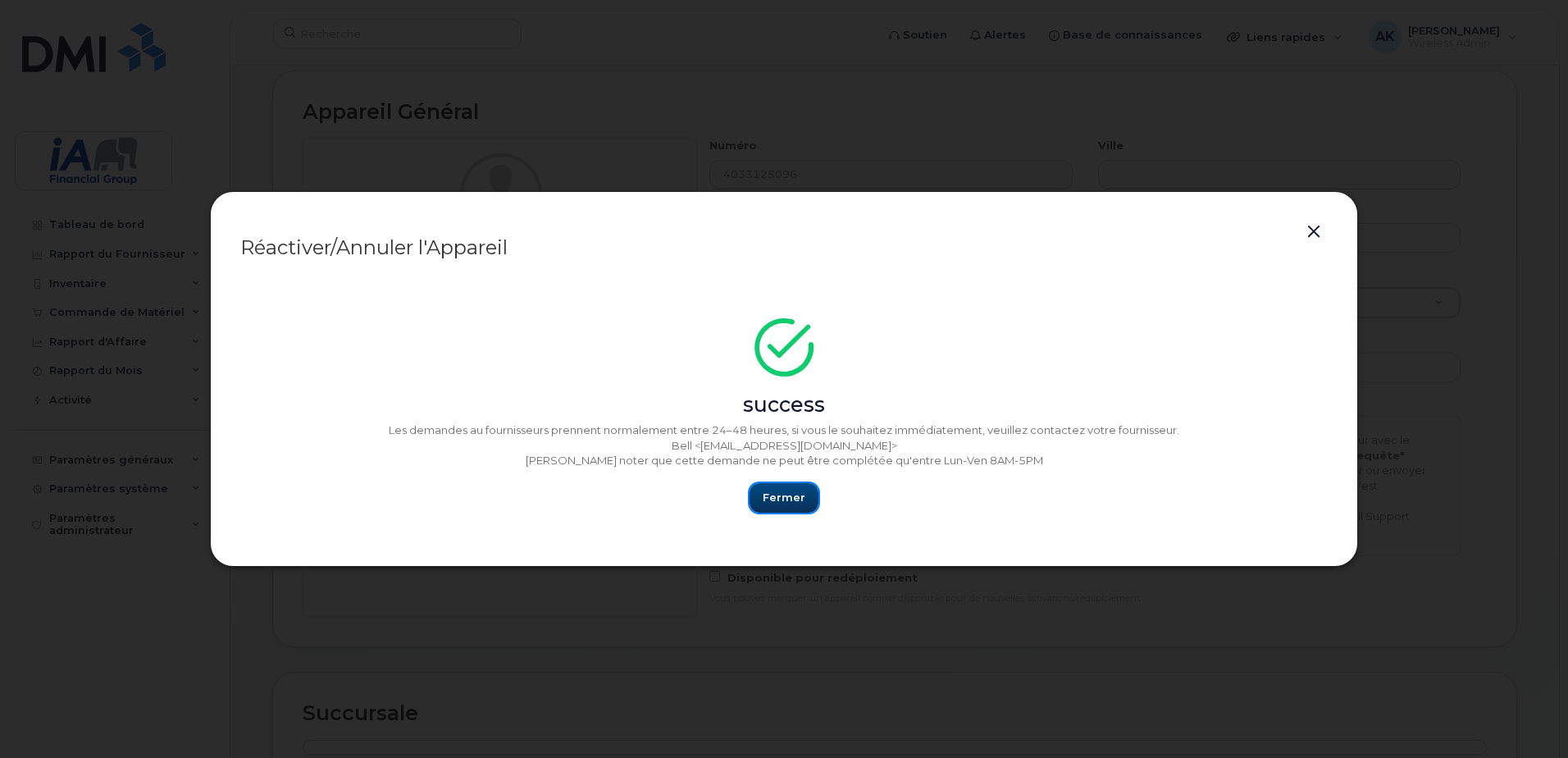
drag, startPoint x: 760, startPoint y: 503, endPoint x: 601, endPoint y: 425, distance: 177.1
click at [760, 503] on button "Fermer" at bounding box center [784, 498] width 69 height 30
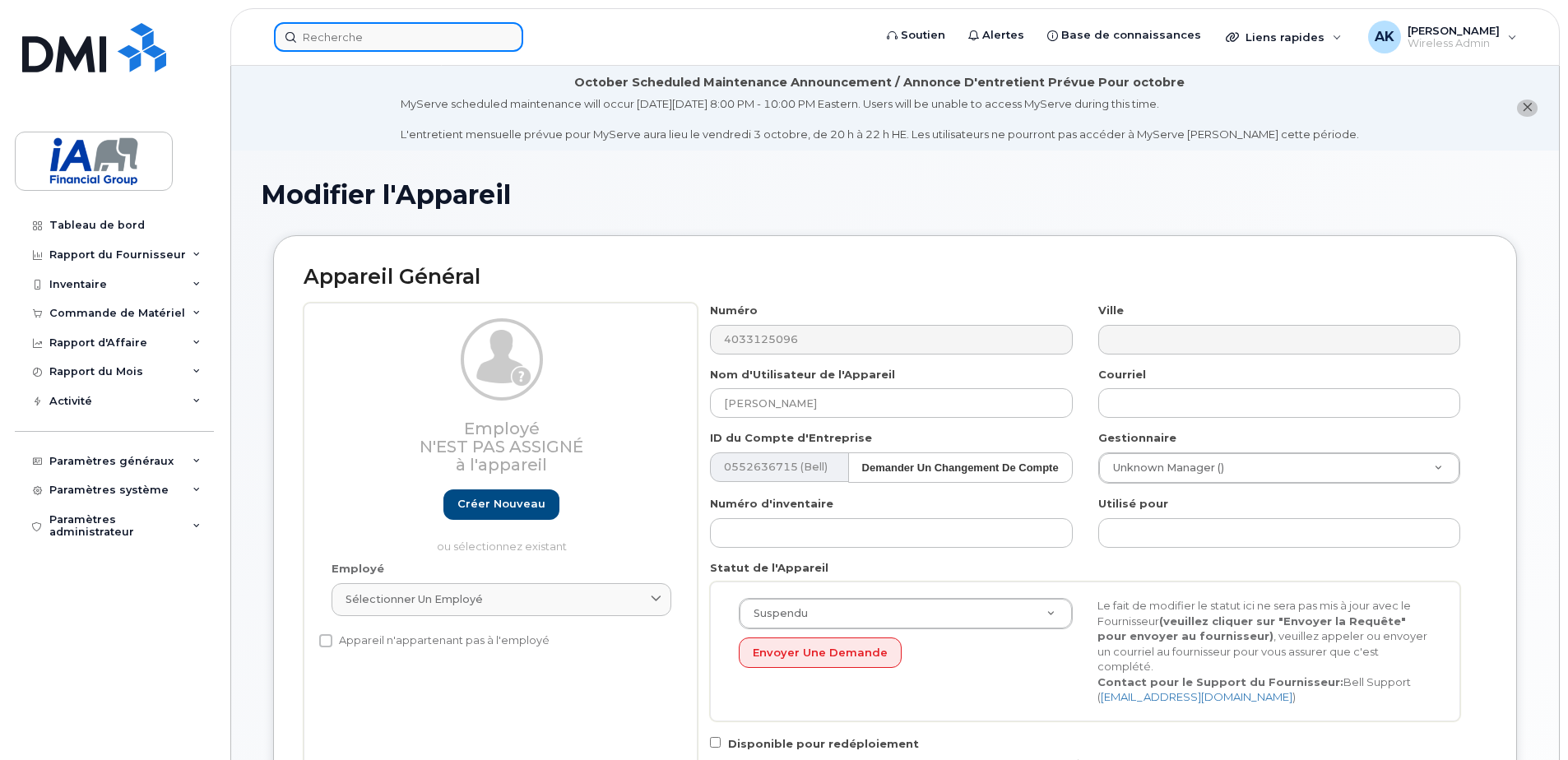
click at [379, 29] on input at bounding box center [398, 36] width 249 height 30
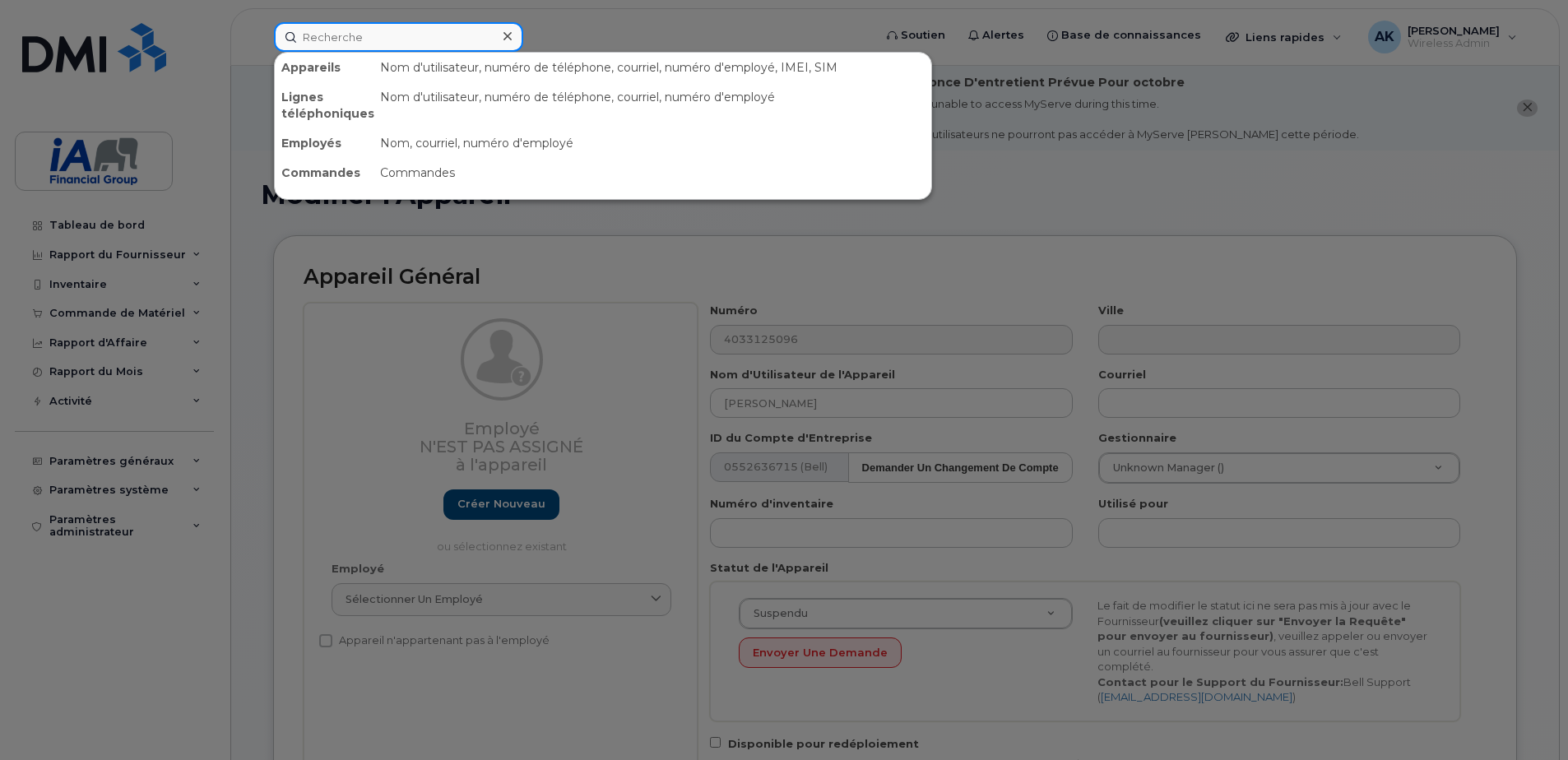
paste input "[PERSON_NAME]"
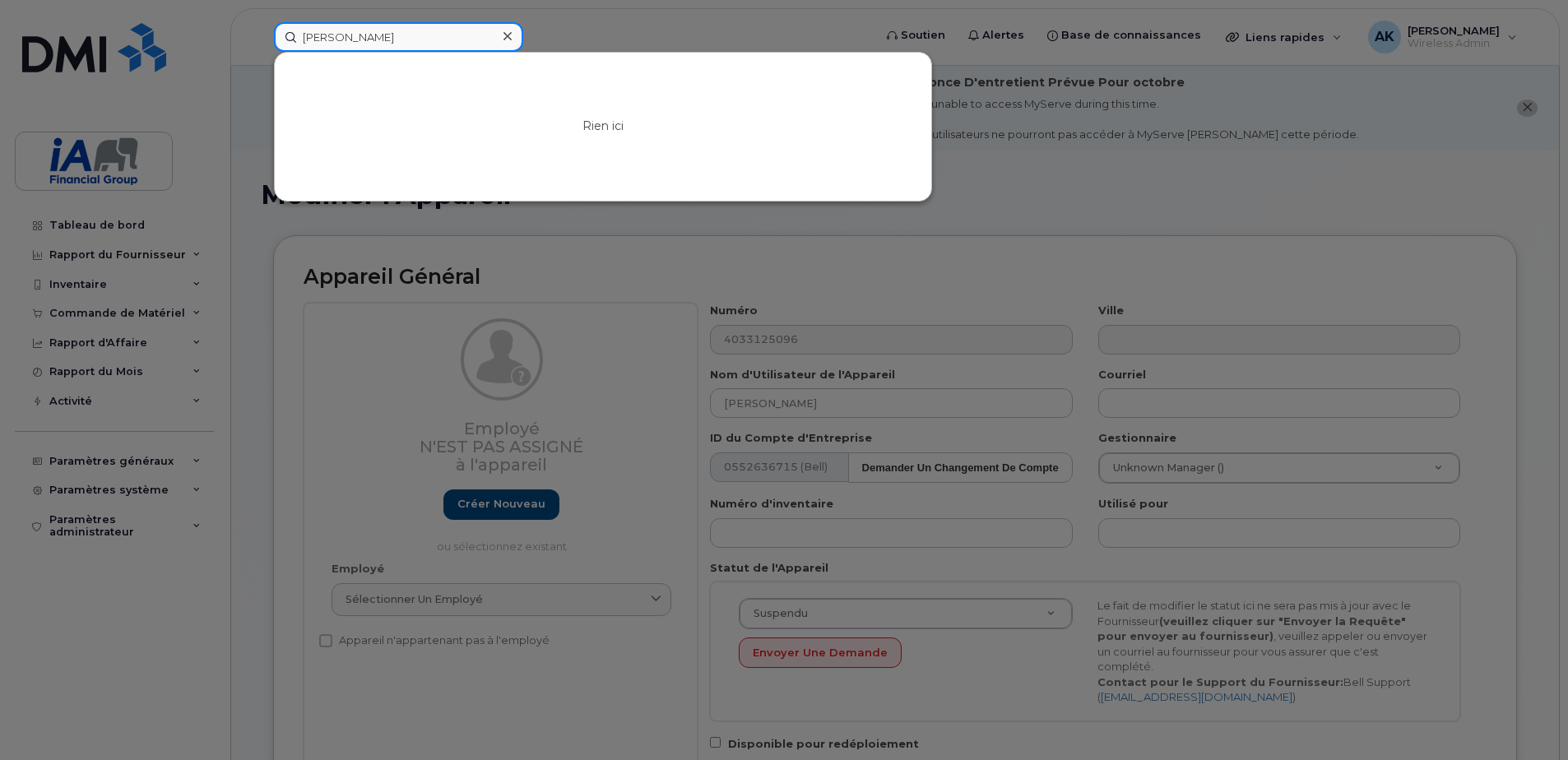
drag, startPoint x: 347, startPoint y: 39, endPoint x: 523, endPoint y: 42, distance: 176.0
click at [523, 42] on div "[PERSON_NAME] Rien ici" at bounding box center [568, 36] width 615 height 30
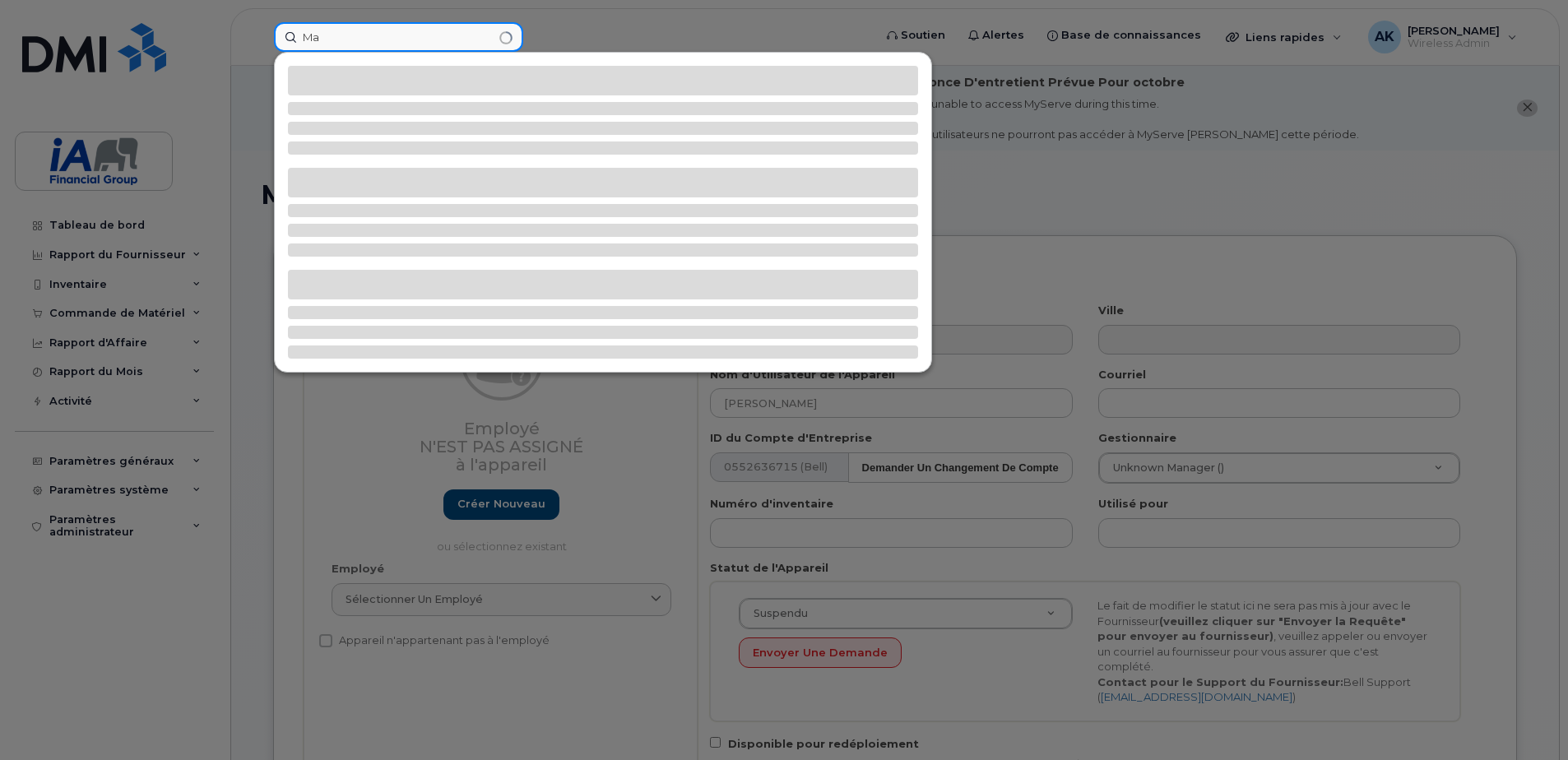
type input "M"
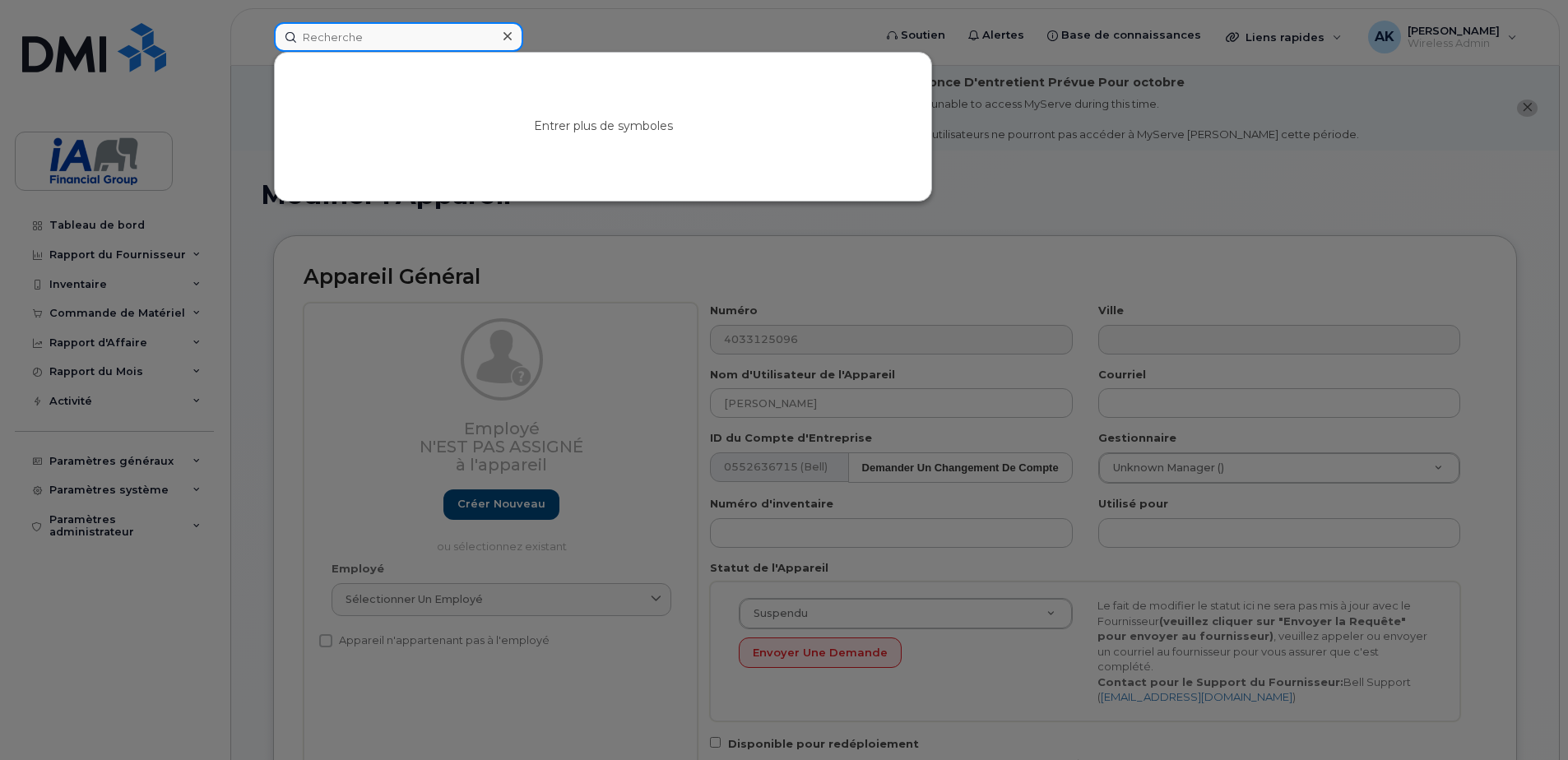
paste input "[GEOGRAPHIC_DATA]"
type input "[GEOGRAPHIC_DATA]"
drag, startPoint x: 405, startPoint y: 41, endPoint x: 203, endPoint y: 16, distance: 203.5
click at [261, 22] on div "Maitland Rien ici" at bounding box center [568, 36] width 615 height 30
click at [405, 52] on div "Entrer plus de symboles" at bounding box center [603, 126] width 658 height 150
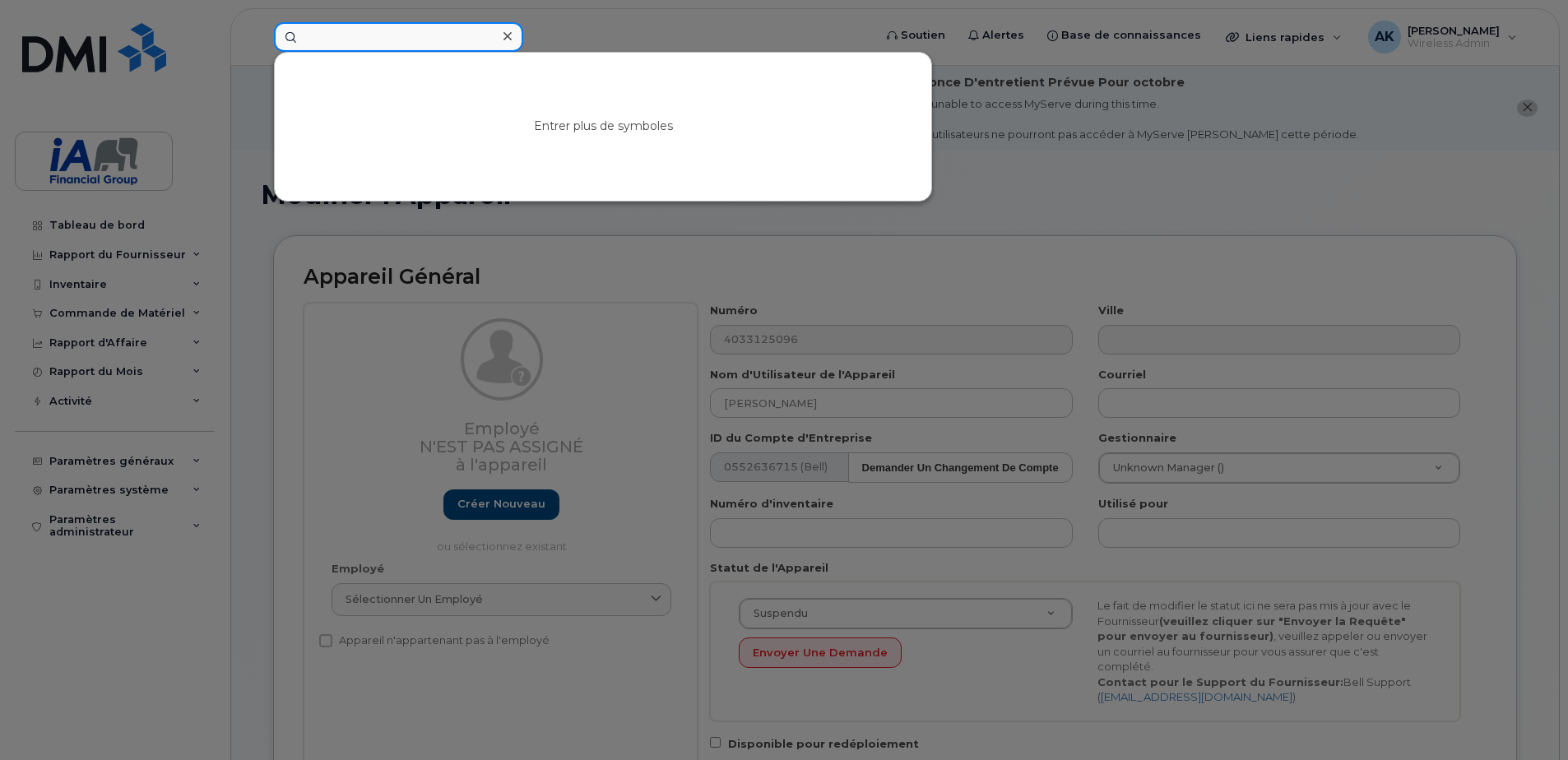
click at [394, 33] on input at bounding box center [398, 36] width 249 height 30
paste input "[PERSON_NAME]"
drag, startPoint x: 433, startPoint y: 25, endPoint x: 159, endPoint y: 51, distance: 275.2
click at [261, 51] on div "[PERSON_NAME] Rien ici" at bounding box center [568, 36] width 615 height 30
paste input "[PERSON_NAME]"
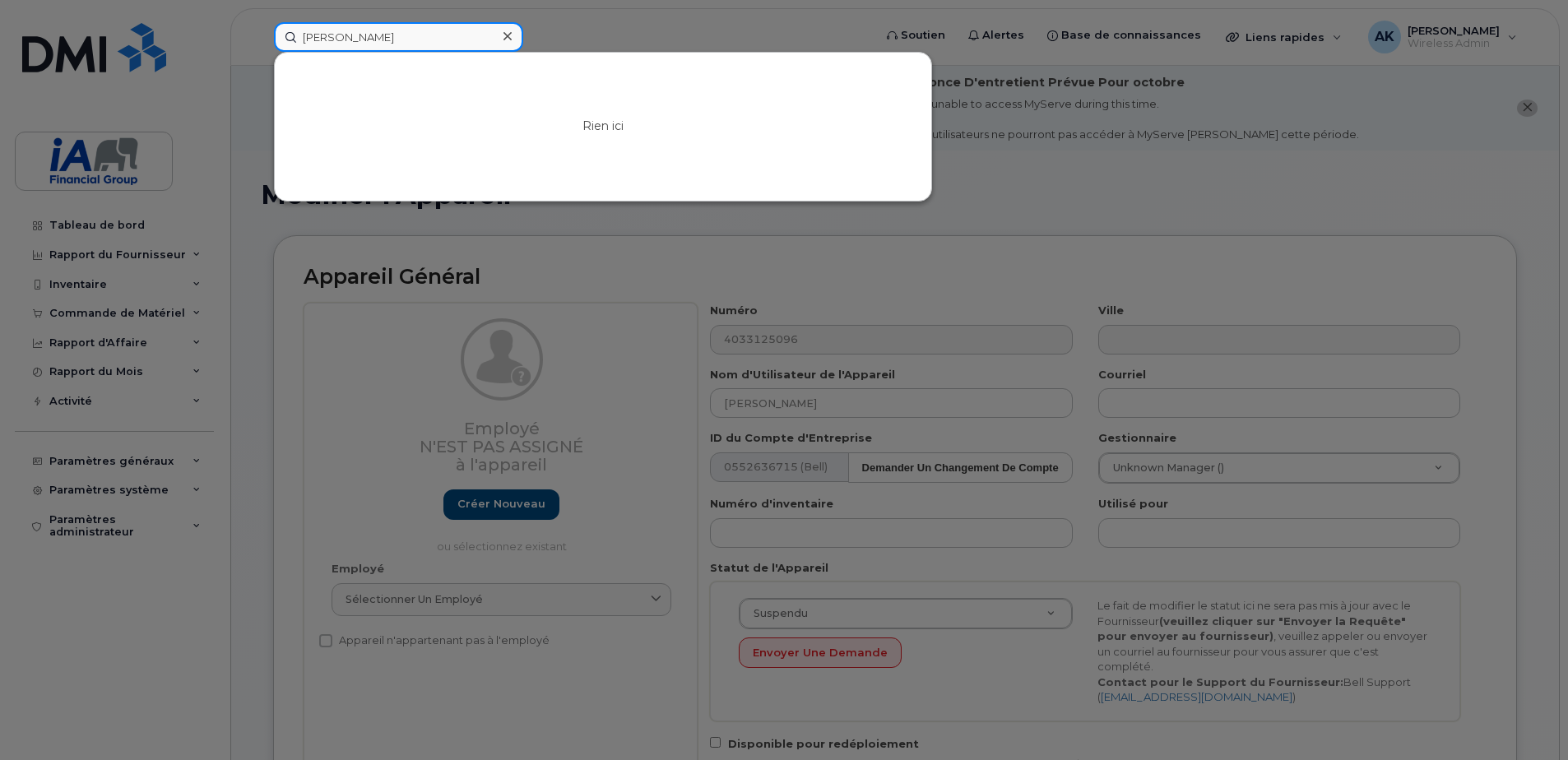
type input "[PERSON_NAME]"
